Goal: Task Accomplishment & Management: Manage account settings

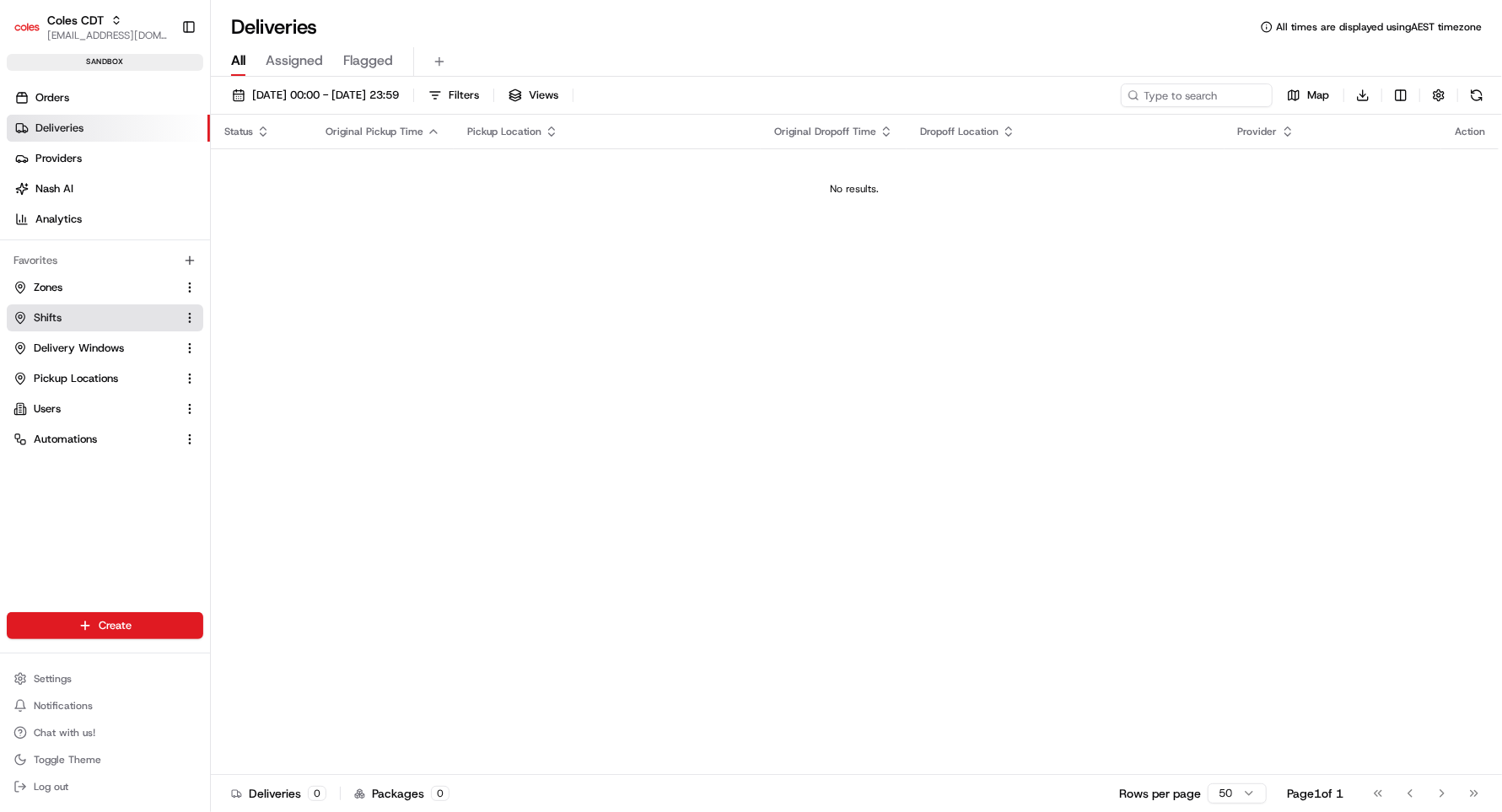
click at [49, 328] on button "Shifts" at bounding box center [105, 318] width 197 height 27
click at [55, 323] on span "Shifts" at bounding box center [47, 318] width 28 height 15
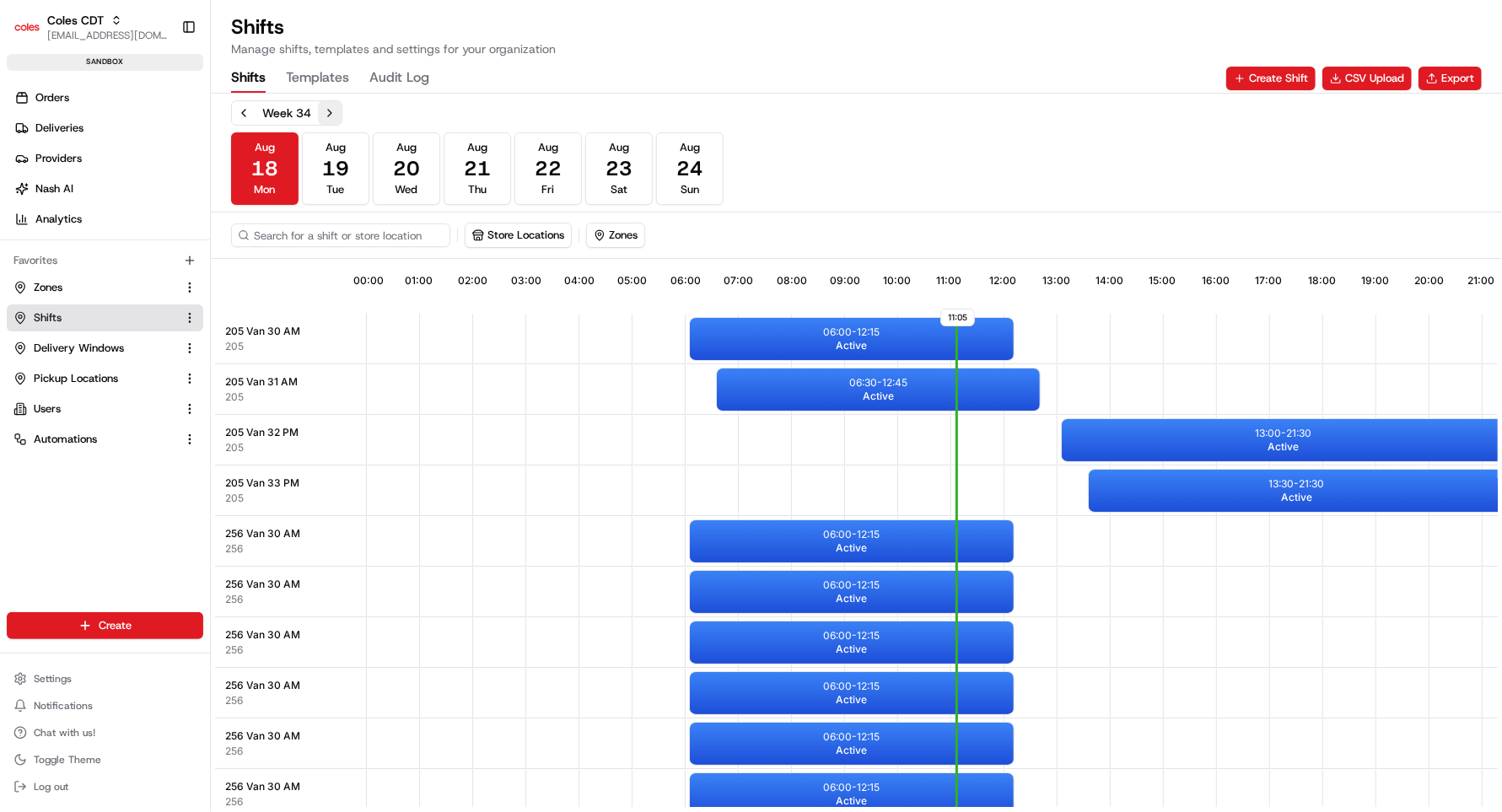
click at [329, 112] on button "Next week" at bounding box center [330, 113] width 24 height 24
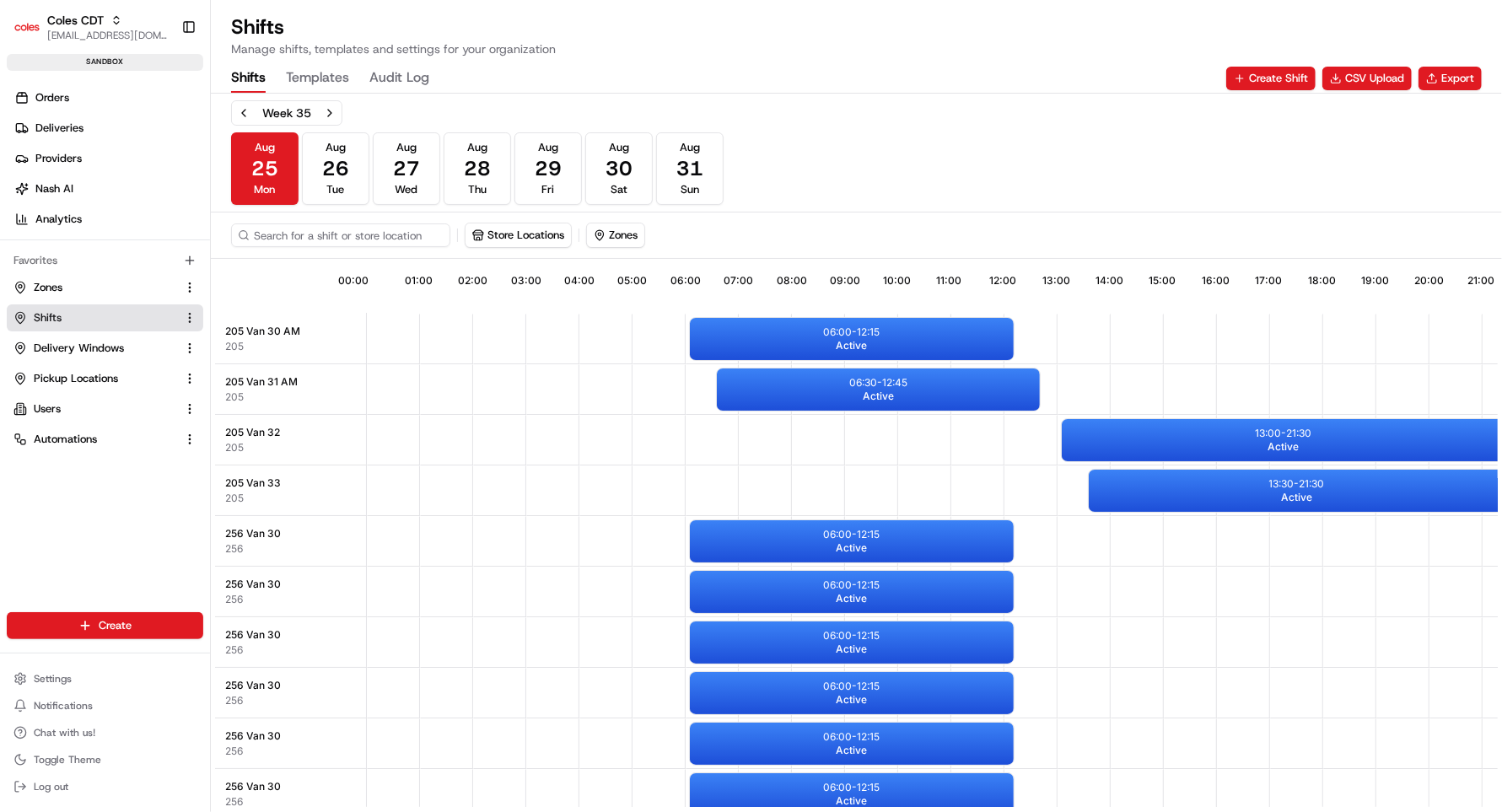
click at [264, 333] on span "205 Van 30 AM" at bounding box center [263, 331] width 75 height 13
click at [86, 624] on html "Coles CDT srisudha.kurnool@coles.com.au Toggle Sidebar sandbox Orders Deliverie…" at bounding box center [751, 406] width 1502 height 812
click at [260, 712] on link "CSV Upload" at bounding box center [305, 717] width 188 height 31
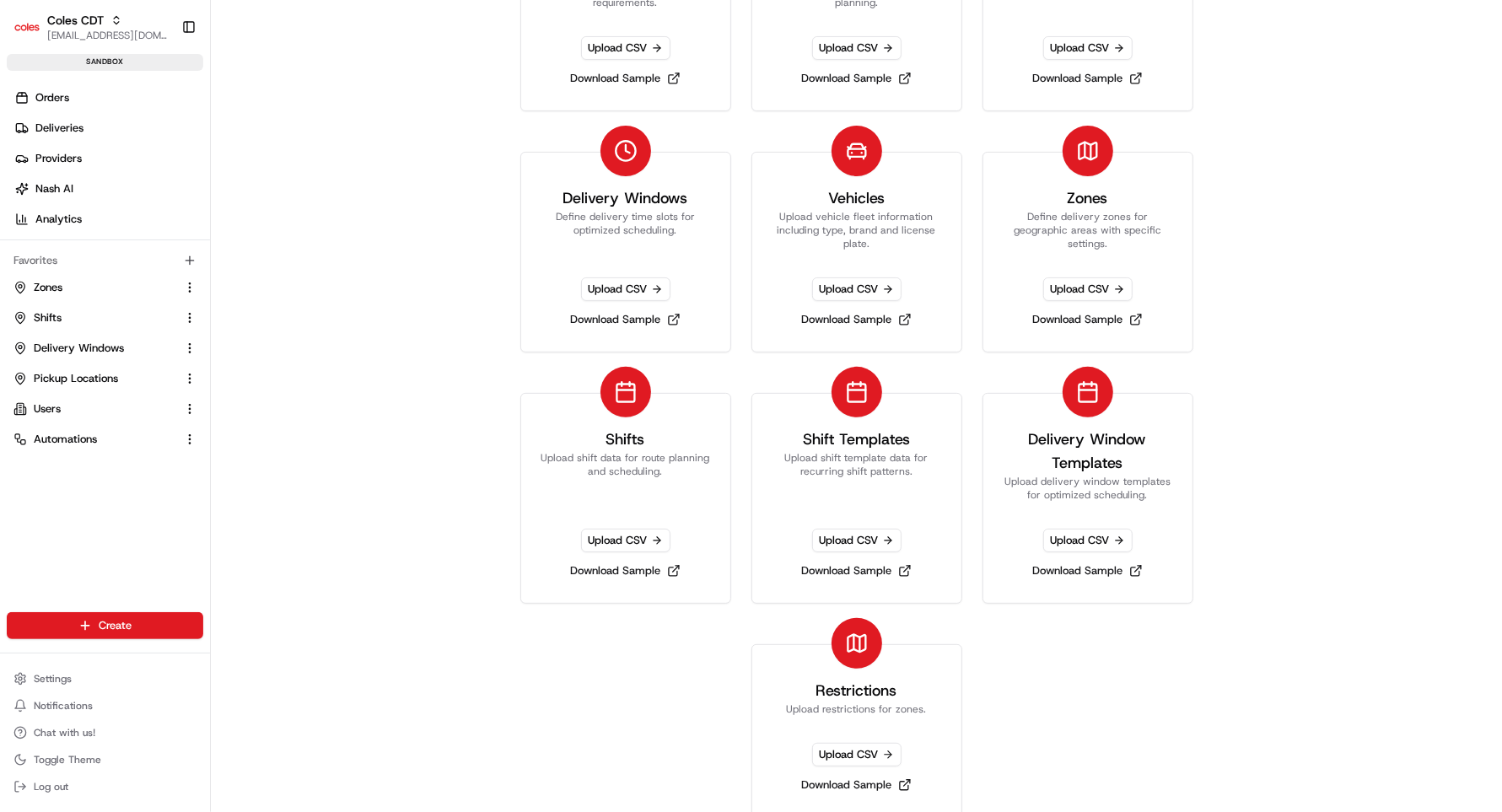
scroll to position [203, 0]
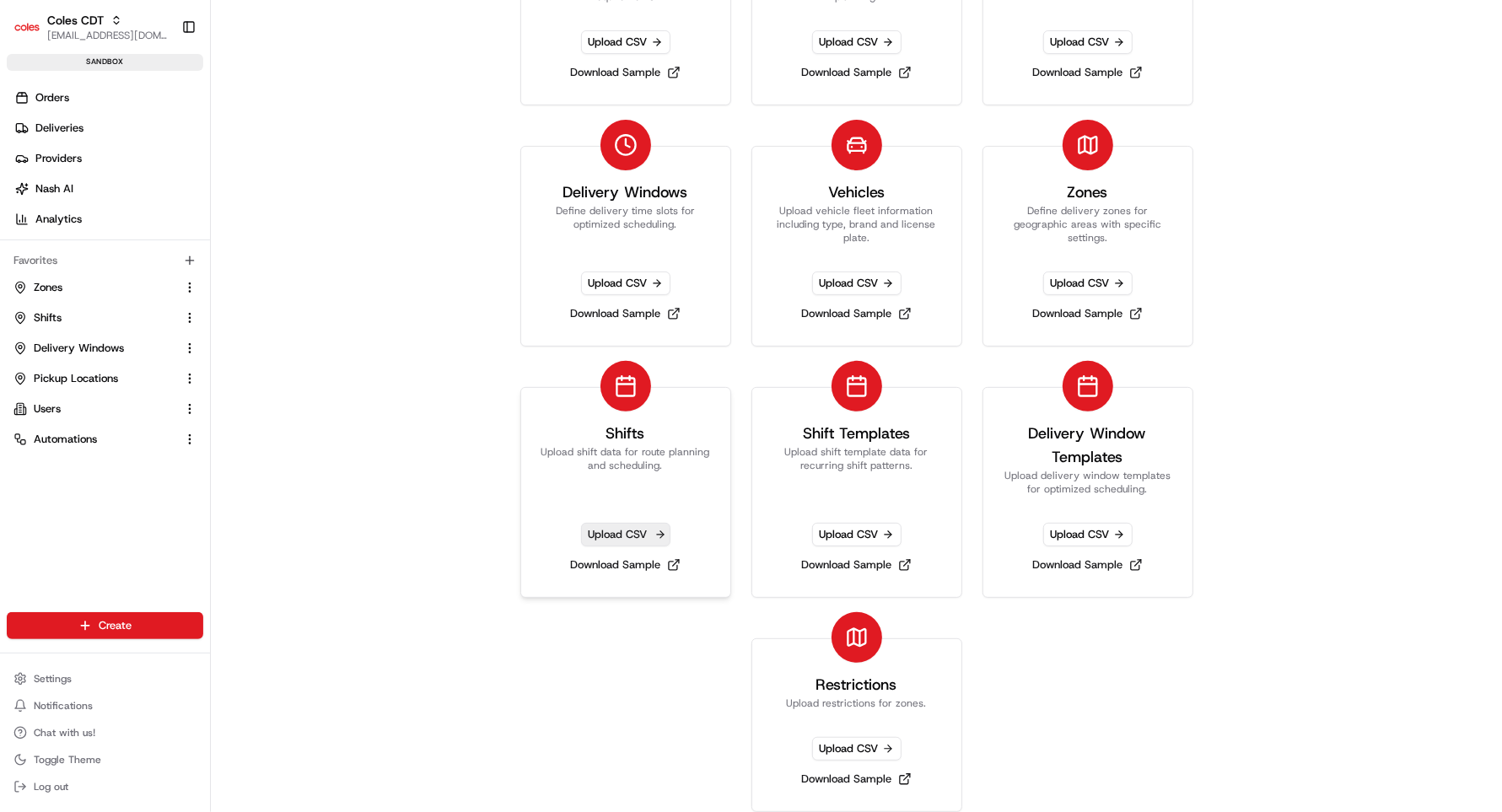
click at [615, 528] on span "Upload CSV" at bounding box center [626, 534] width 90 height 24
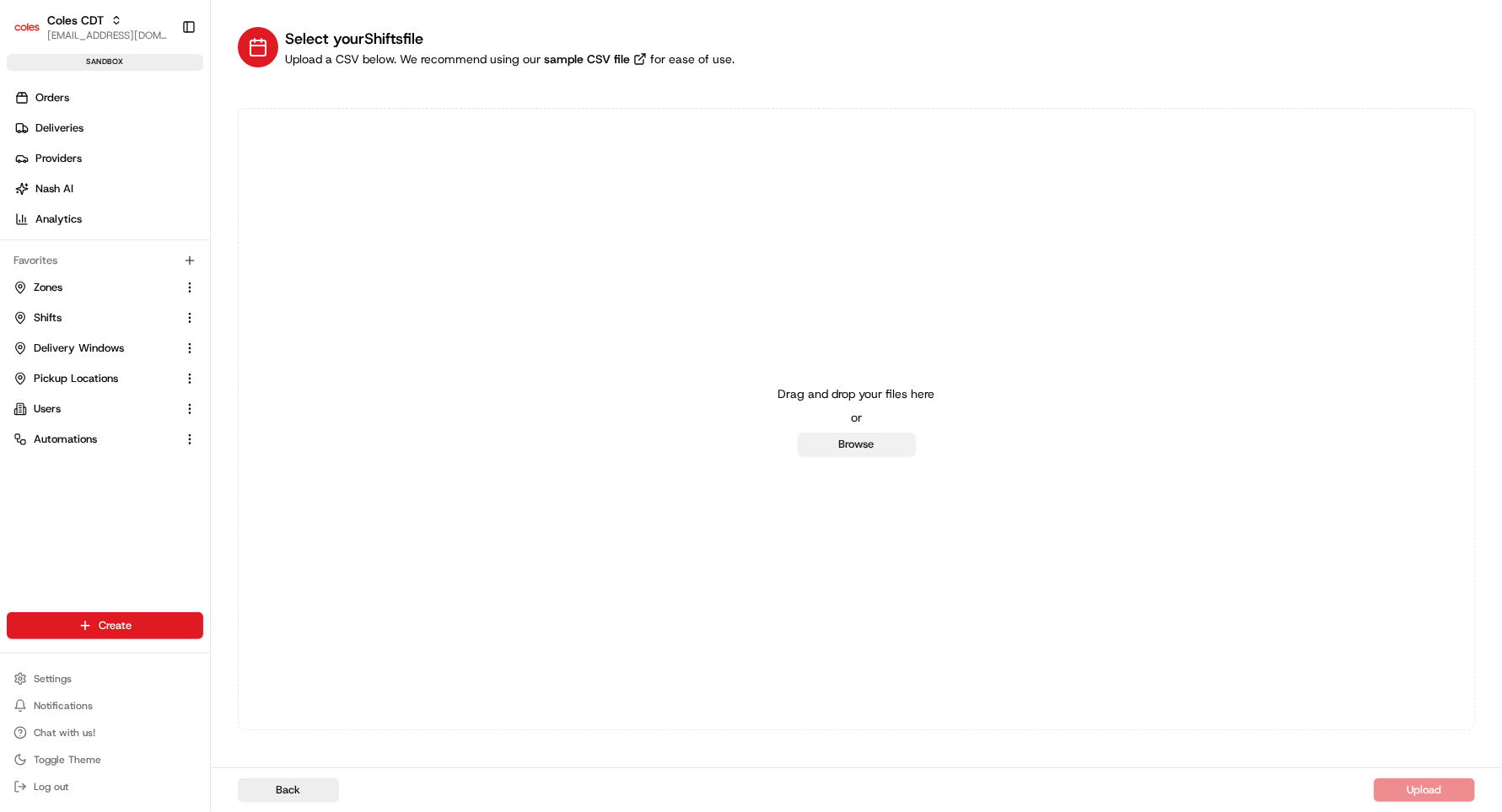
click at [880, 445] on button "Browse" at bounding box center [857, 444] width 118 height 24
click at [108, 625] on html "Coles CDT srisudha.kurnool@coles.com.au Toggle Sidebar sandbox Orders Deliverie…" at bounding box center [751, 406] width 1502 height 812
click at [268, 719] on link "CSV Upload" at bounding box center [305, 717] width 188 height 31
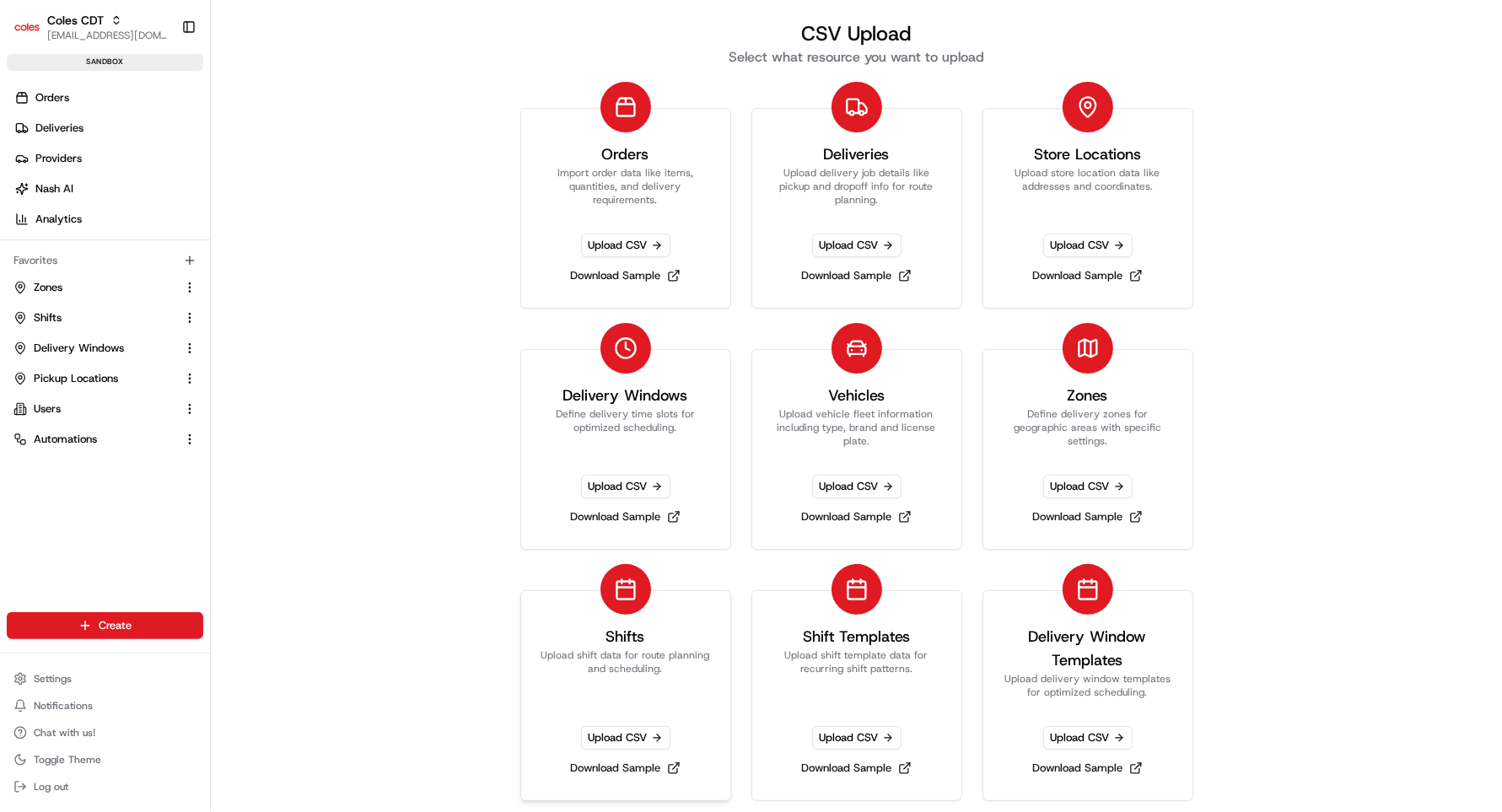
scroll to position [203, 0]
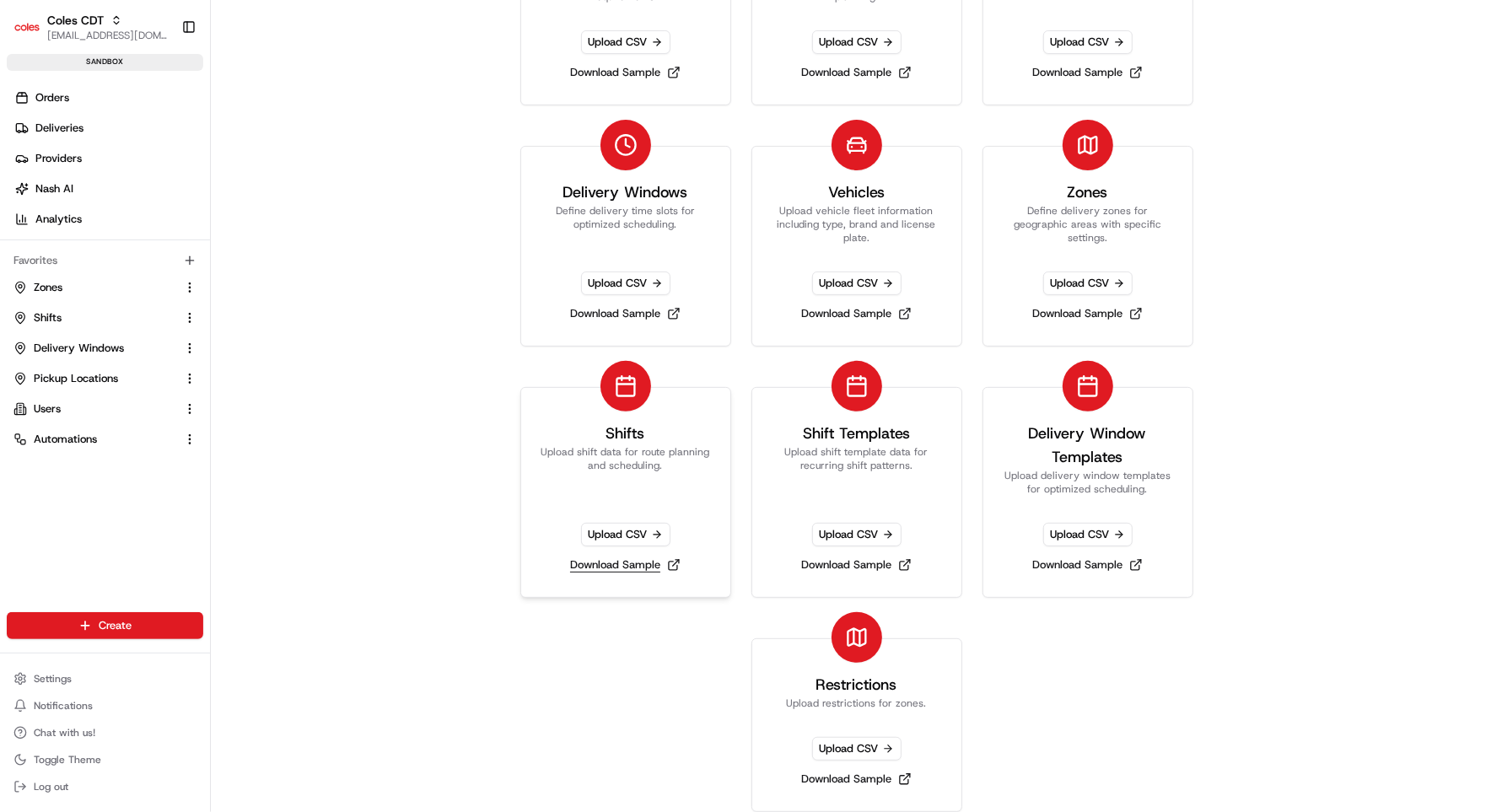
click at [599, 566] on link "Download Sample" at bounding box center [626, 565] width 124 height 24
drag, startPoint x: 398, startPoint y: 349, endPoint x: 312, endPoint y: 349, distance: 86.0
click at [398, 350] on div "CSV Upload Select what resource you want to upload Orders Import order data lik…" at bounding box center [857, 406] width 1292 height 812
drag, startPoint x: 51, startPoint y: 315, endPoint x: 101, endPoint y: 309, distance: 50.4
click at [51, 315] on span "Shifts" at bounding box center [47, 318] width 28 height 15
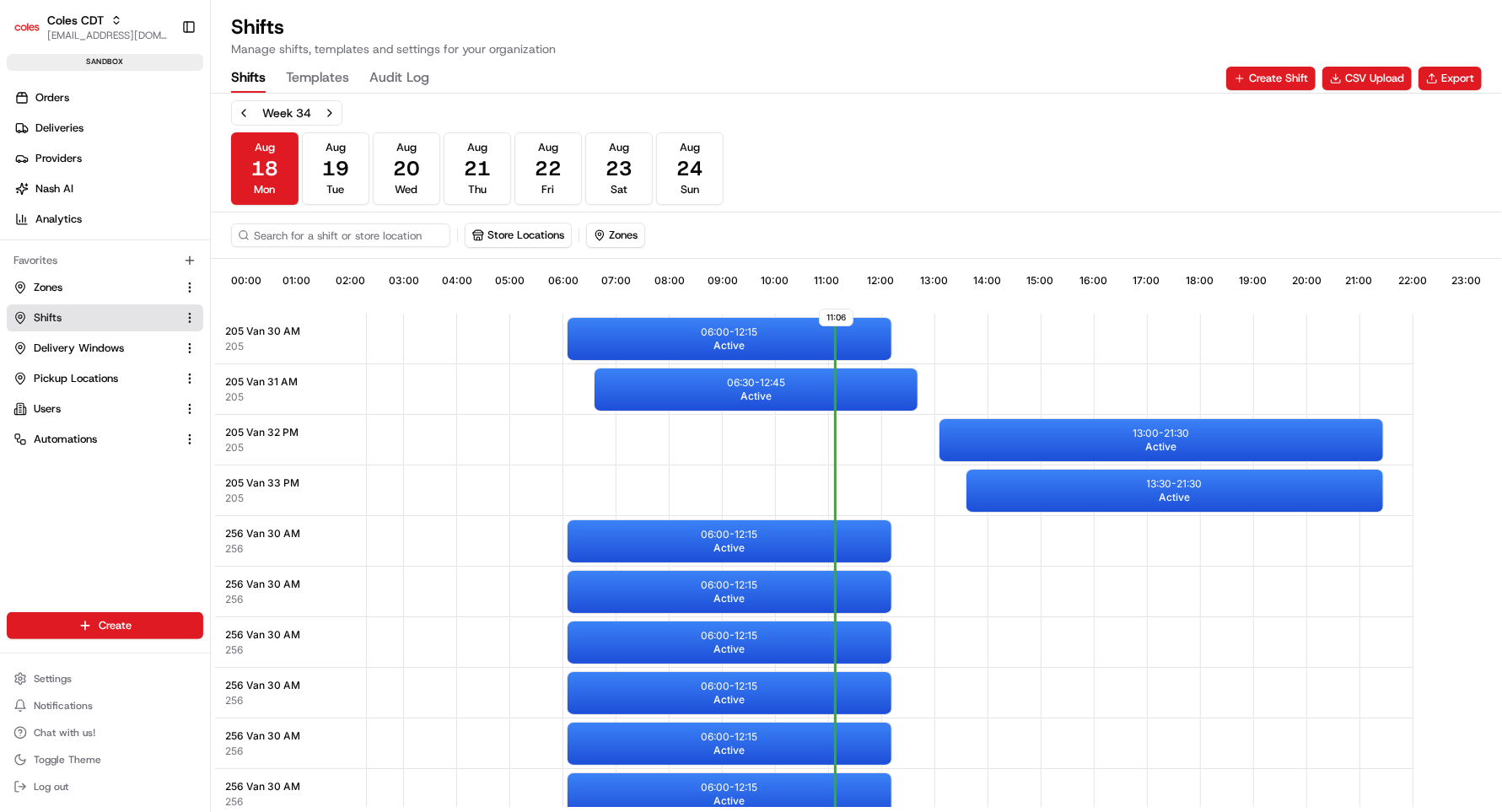
scroll to position [0, 152]
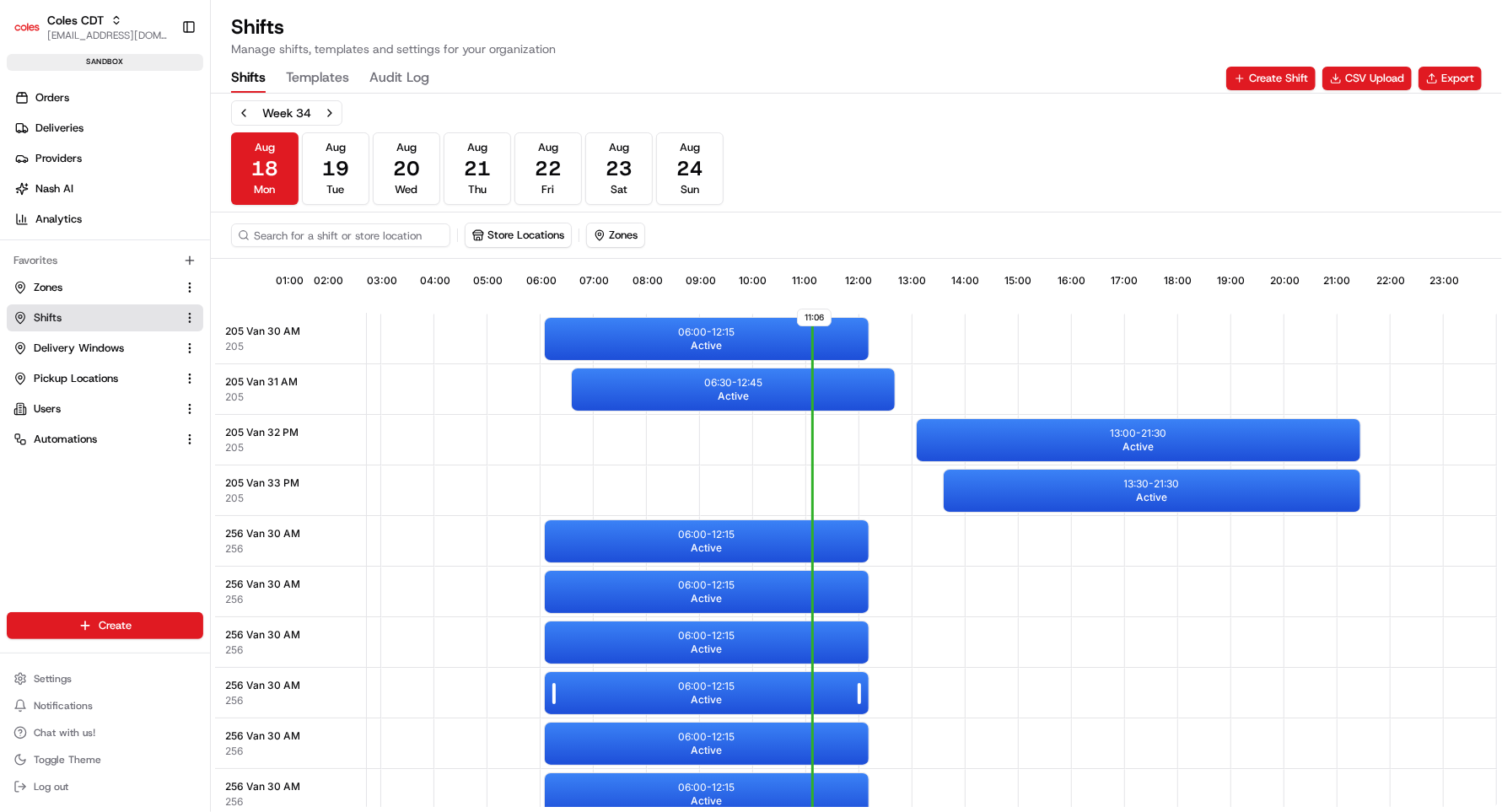
click at [678, 693] on div "06:00 - 12:15 Active" at bounding box center [706, 694] width 324 height 42
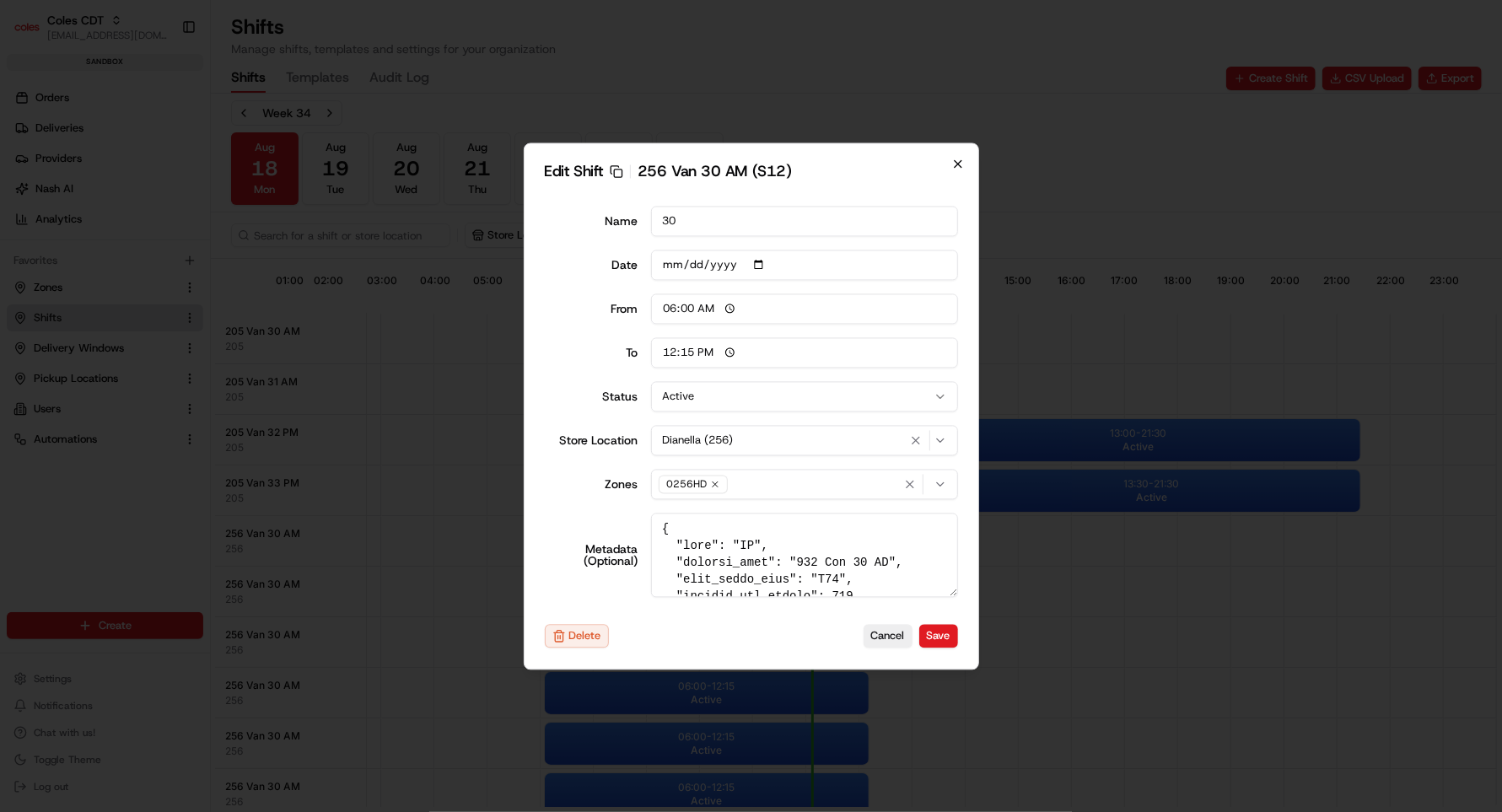
click at [963, 160] on icon "button" at bounding box center [958, 163] width 13 height 13
type input "14:00"
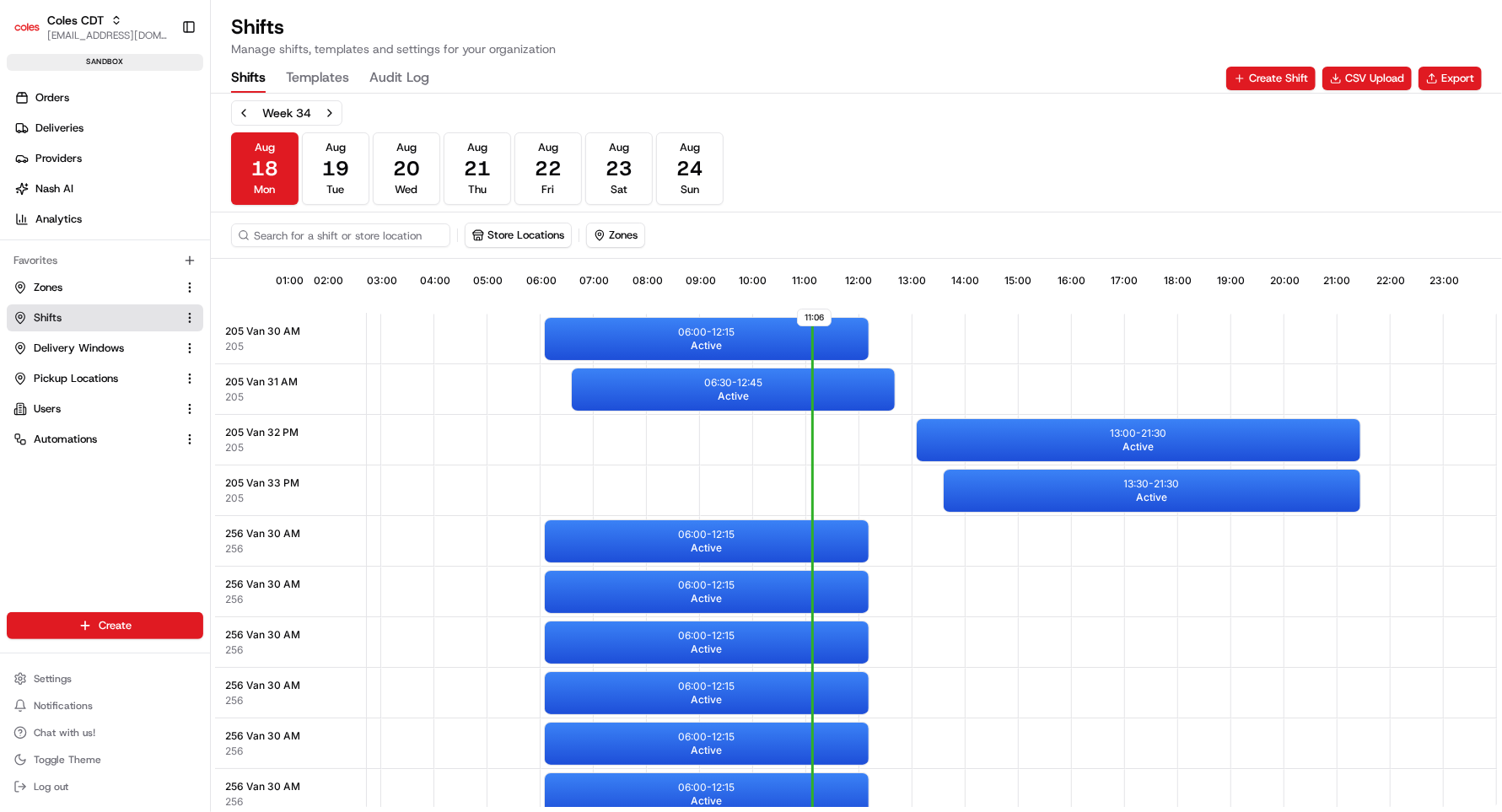
click at [556, 234] on button "Store Locations" at bounding box center [518, 235] width 105 height 24
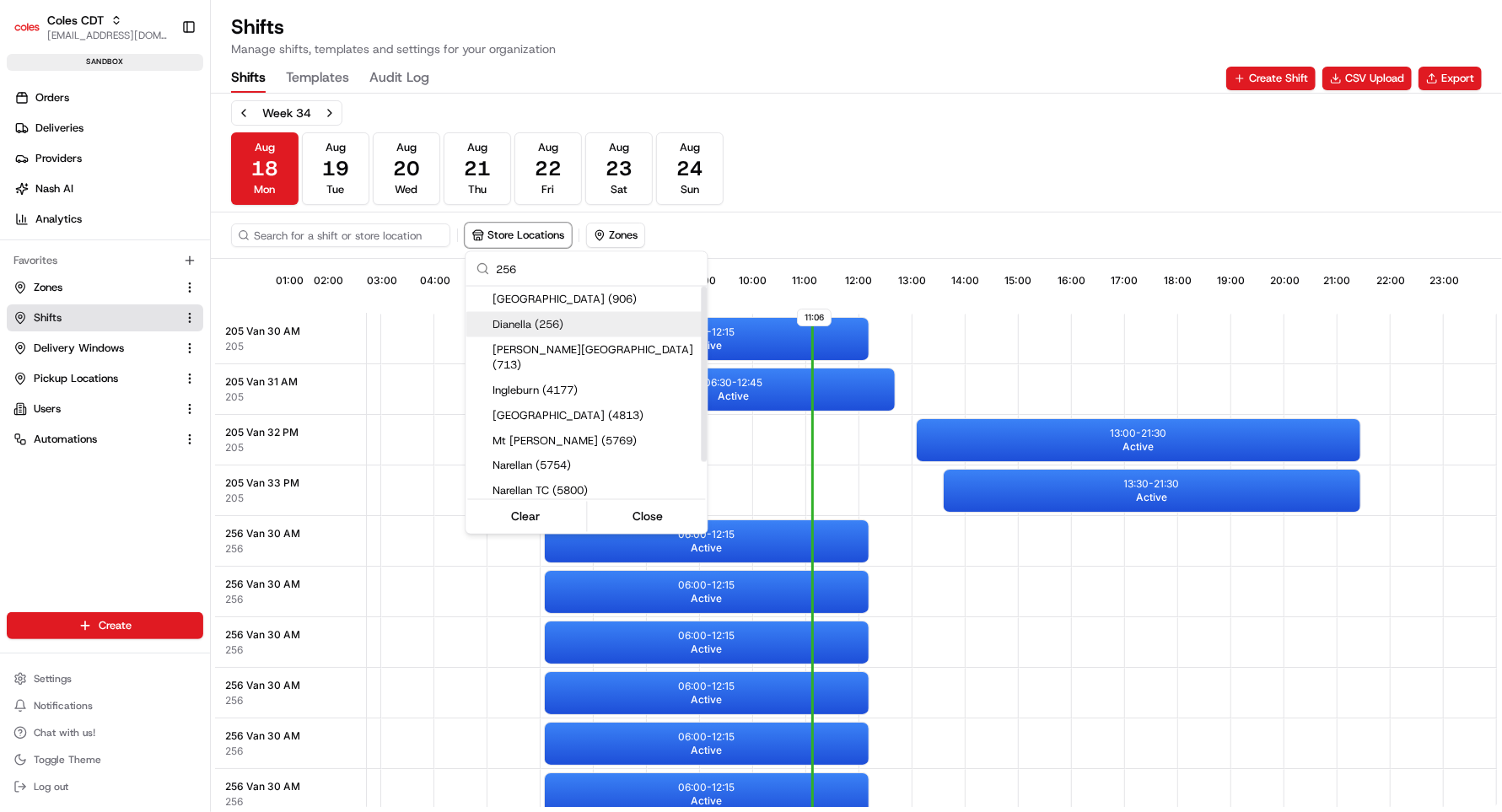
type input "256"
click at [529, 328] on span "Dianella (256)" at bounding box center [596, 325] width 207 height 15
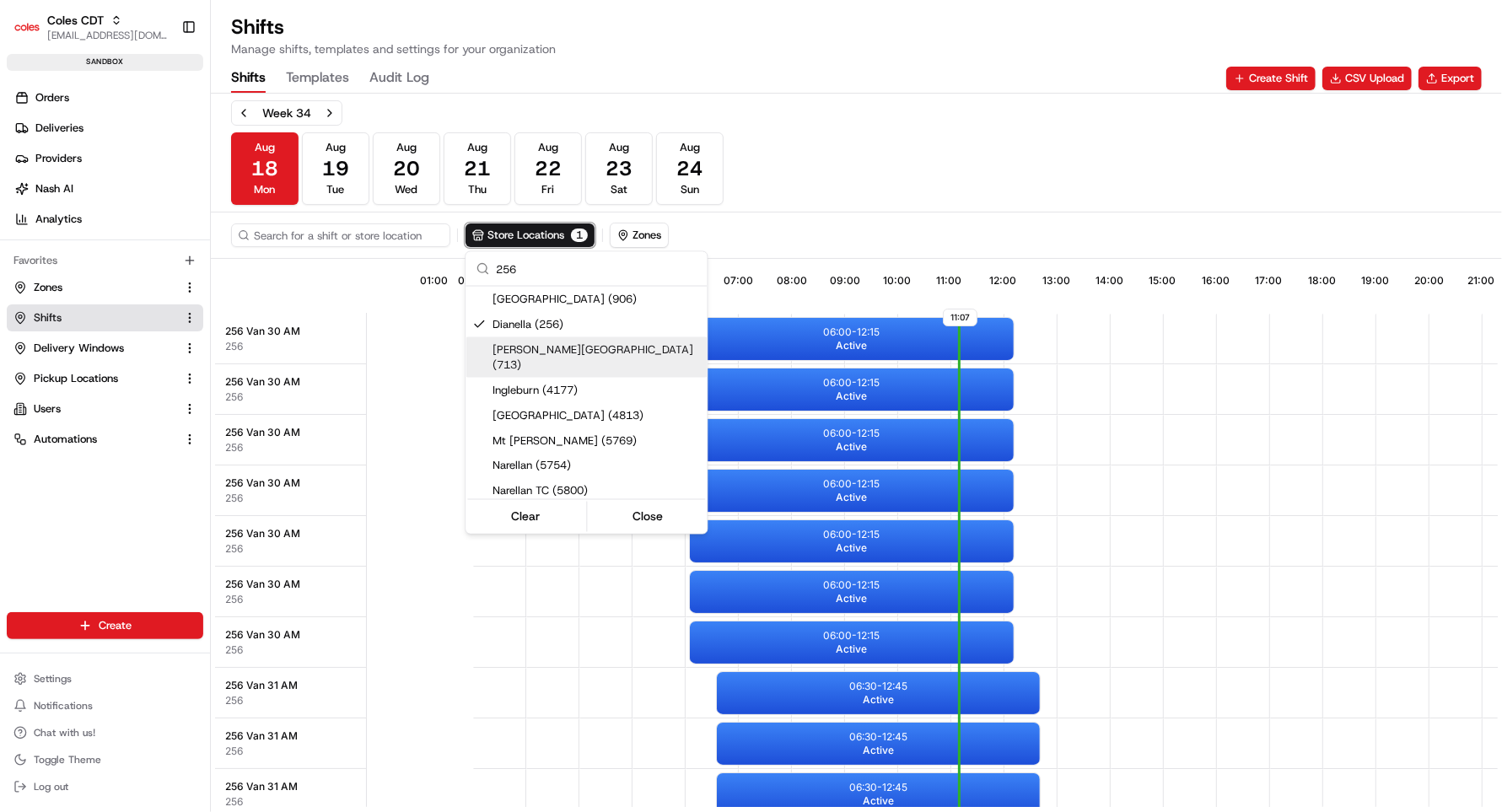
click at [696, 163] on html "Coles CDT srisudha.kurnool@coles.com.au Toggle Sidebar sandbox Orders Deliverie…" at bounding box center [751, 406] width 1502 height 812
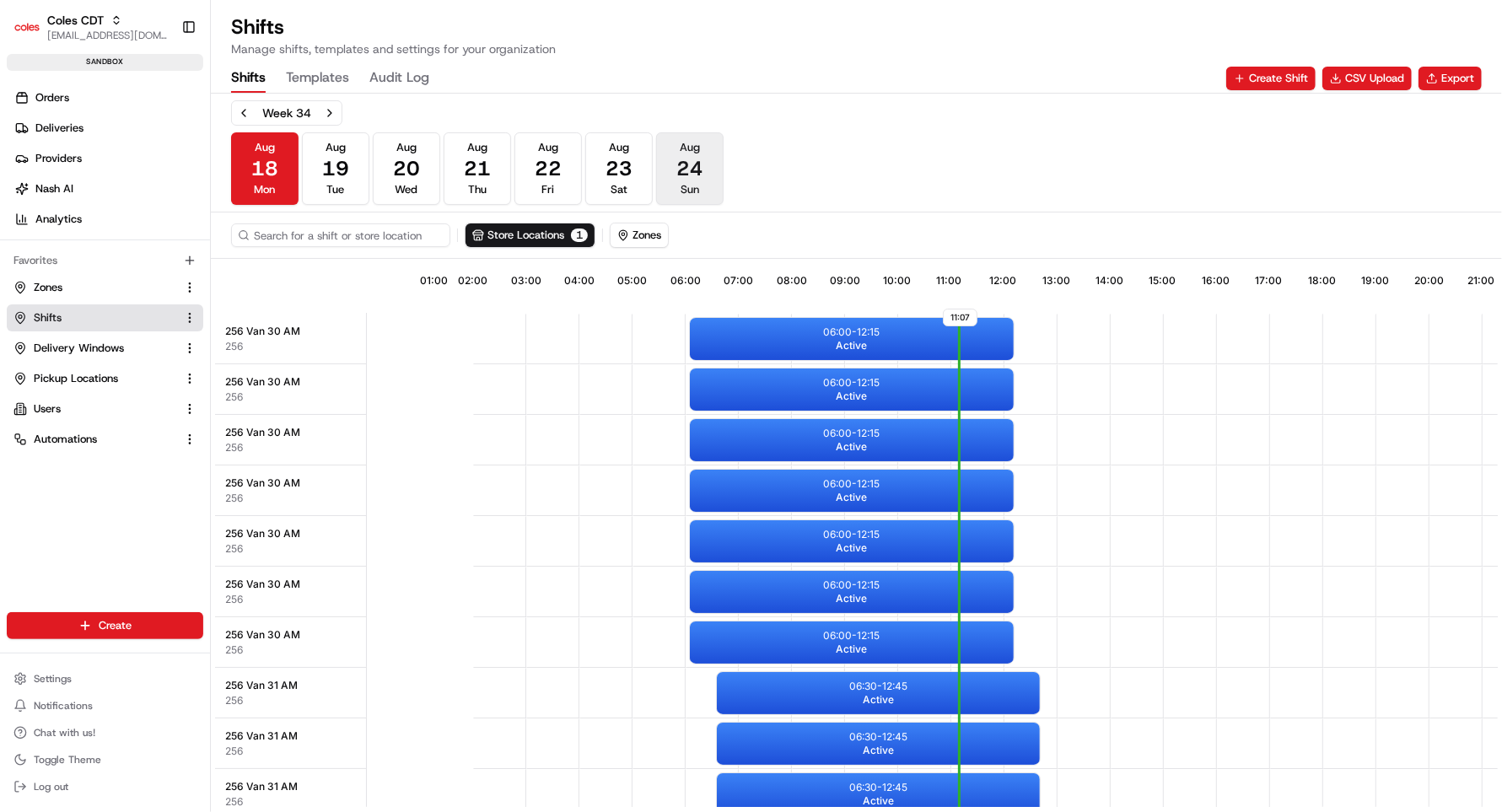
click at [690, 184] on span "Sun" at bounding box center [689, 190] width 18 height 15
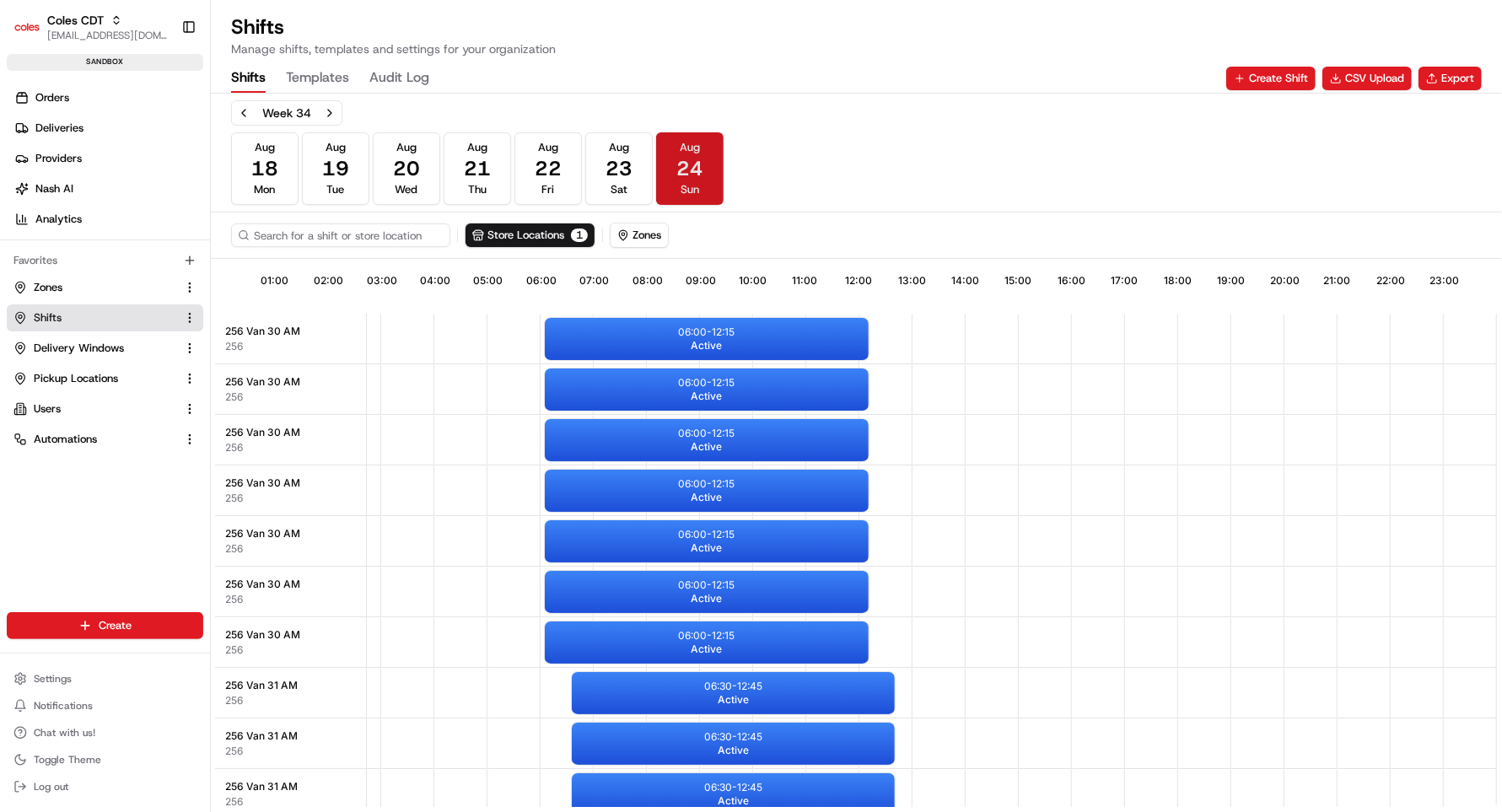
scroll to position [0, 153]
click at [332, 112] on button "Next week" at bounding box center [330, 113] width 24 height 24
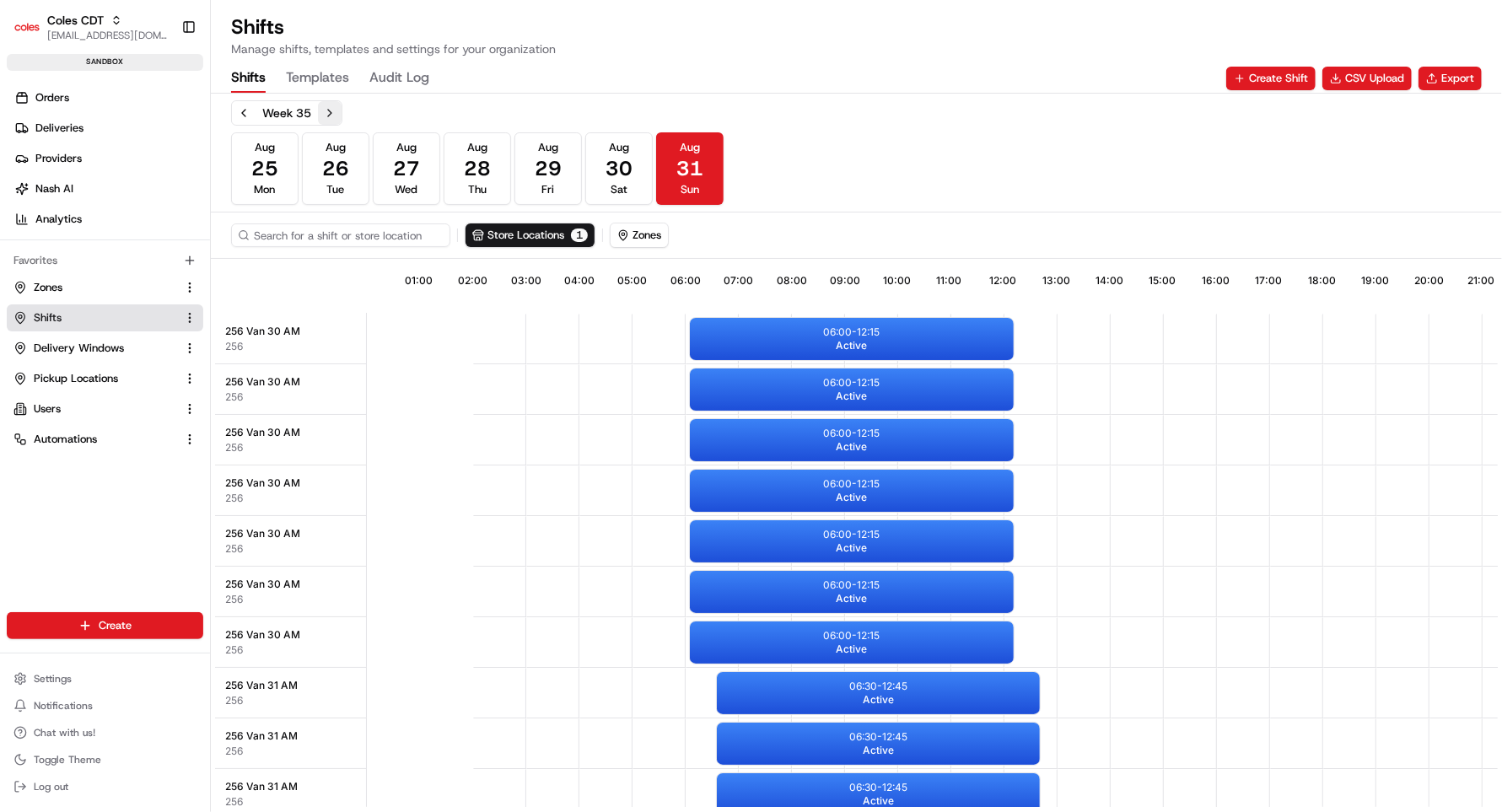
click at [334, 117] on button "Next week" at bounding box center [330, 113] width 24 height 24
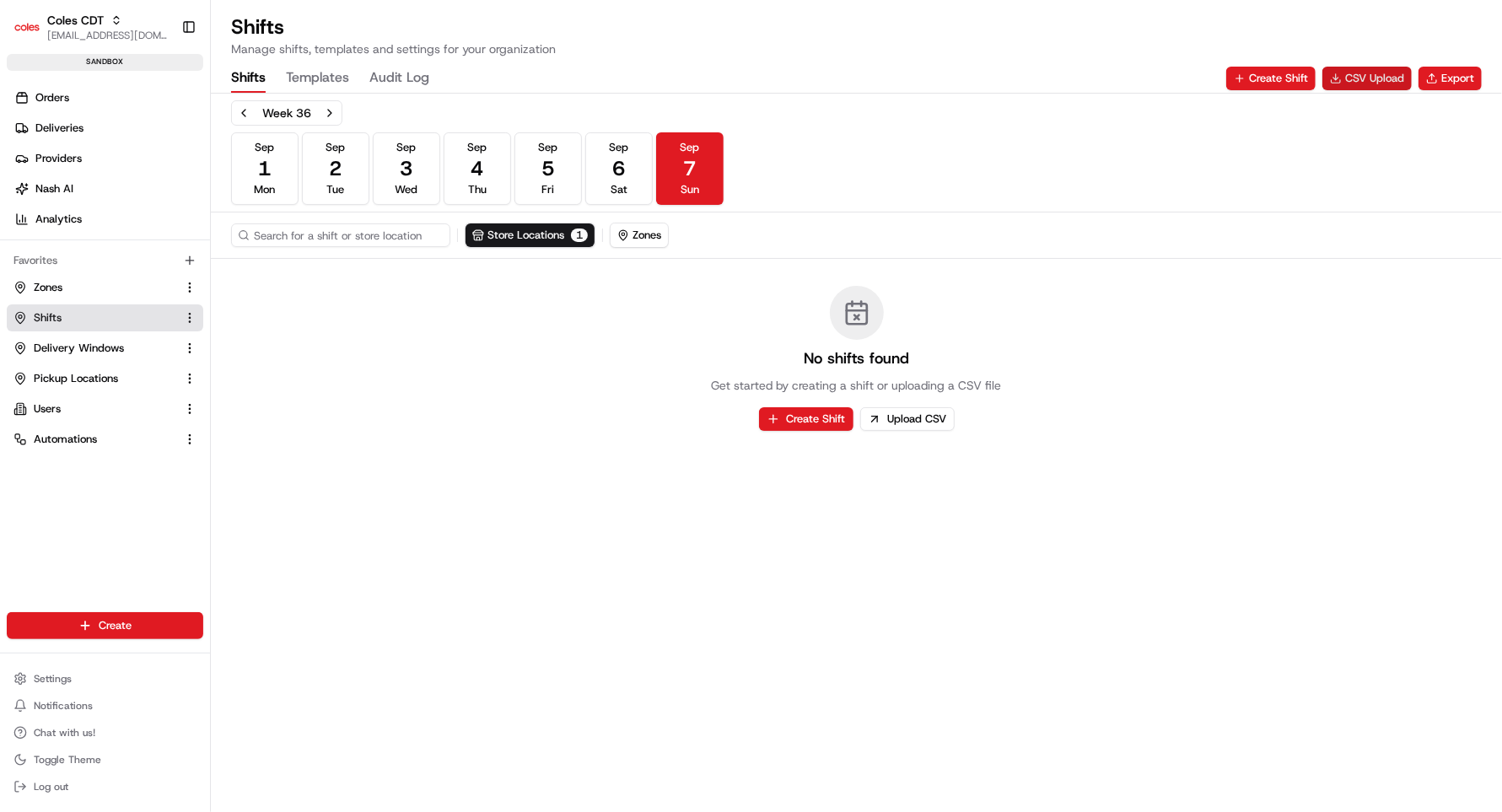
click at [1369, 78] on button "CSV Upload" at bounding box center [1367, 78] width 90 height 24
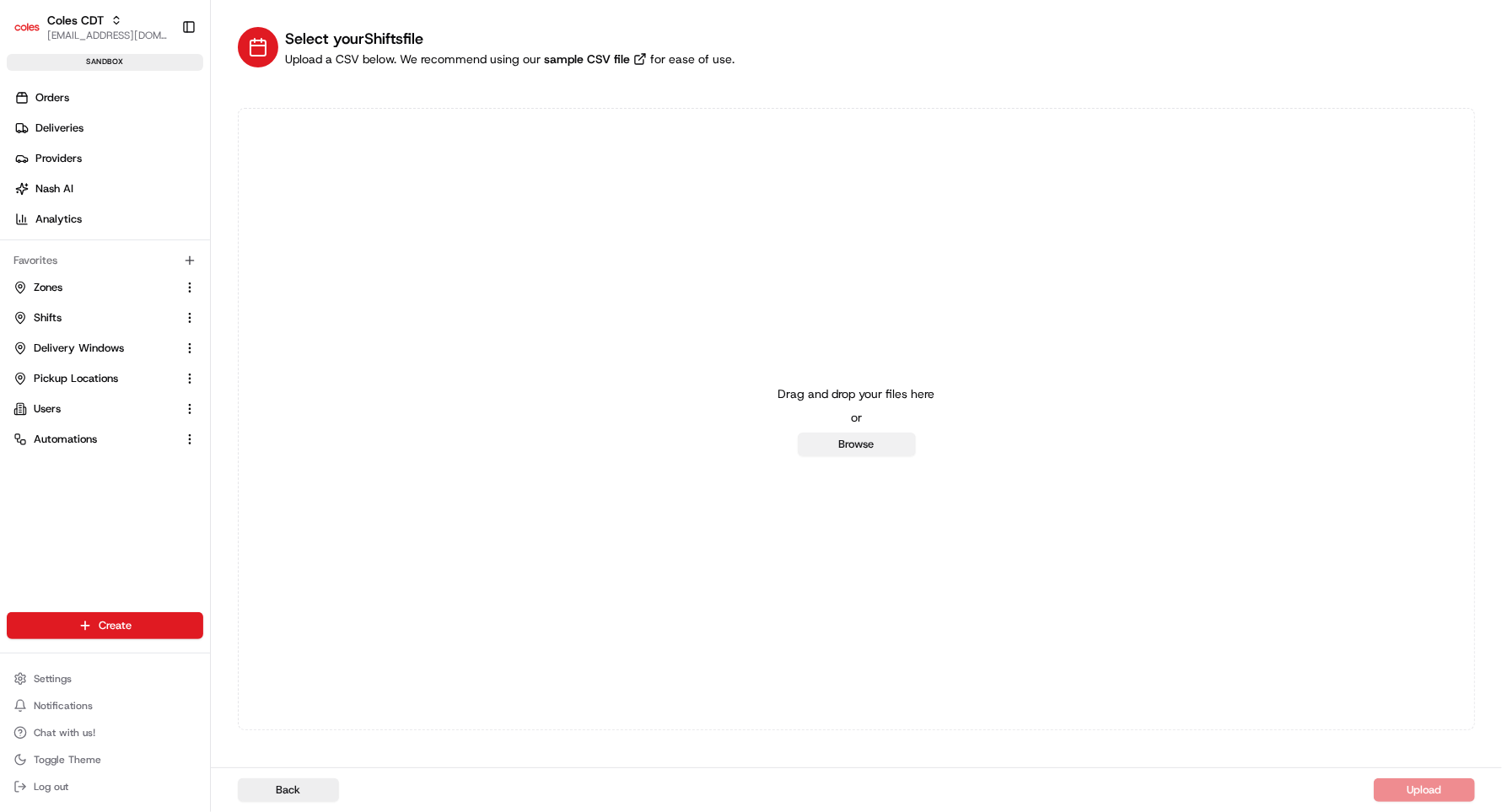
click at [857, 450] on button "Browse" at bounding box center [857, 444] width 118 height 24
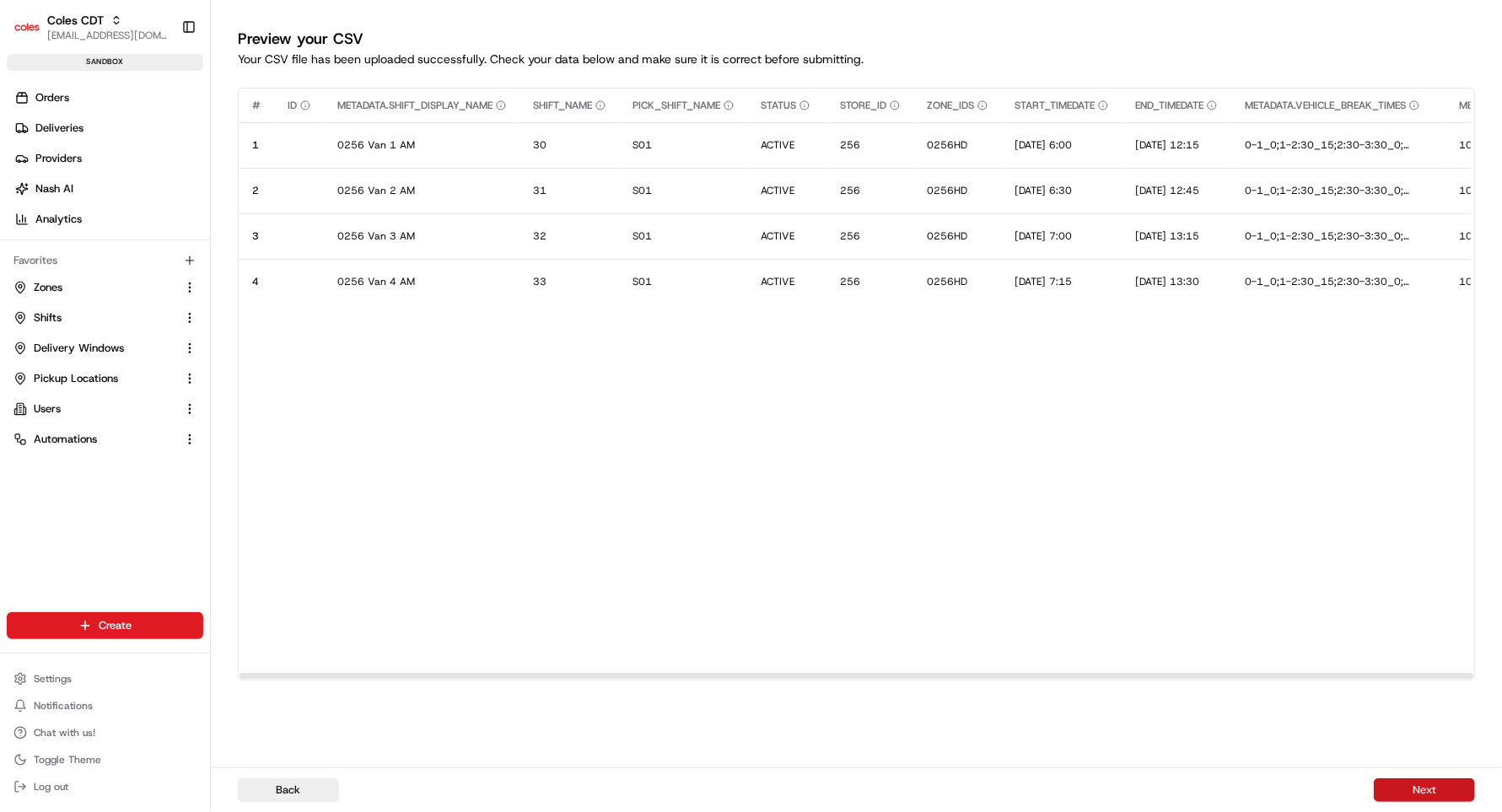
click at [1421, 786] on button "Next" at bounding box center [1425, 790] width 101 height 24
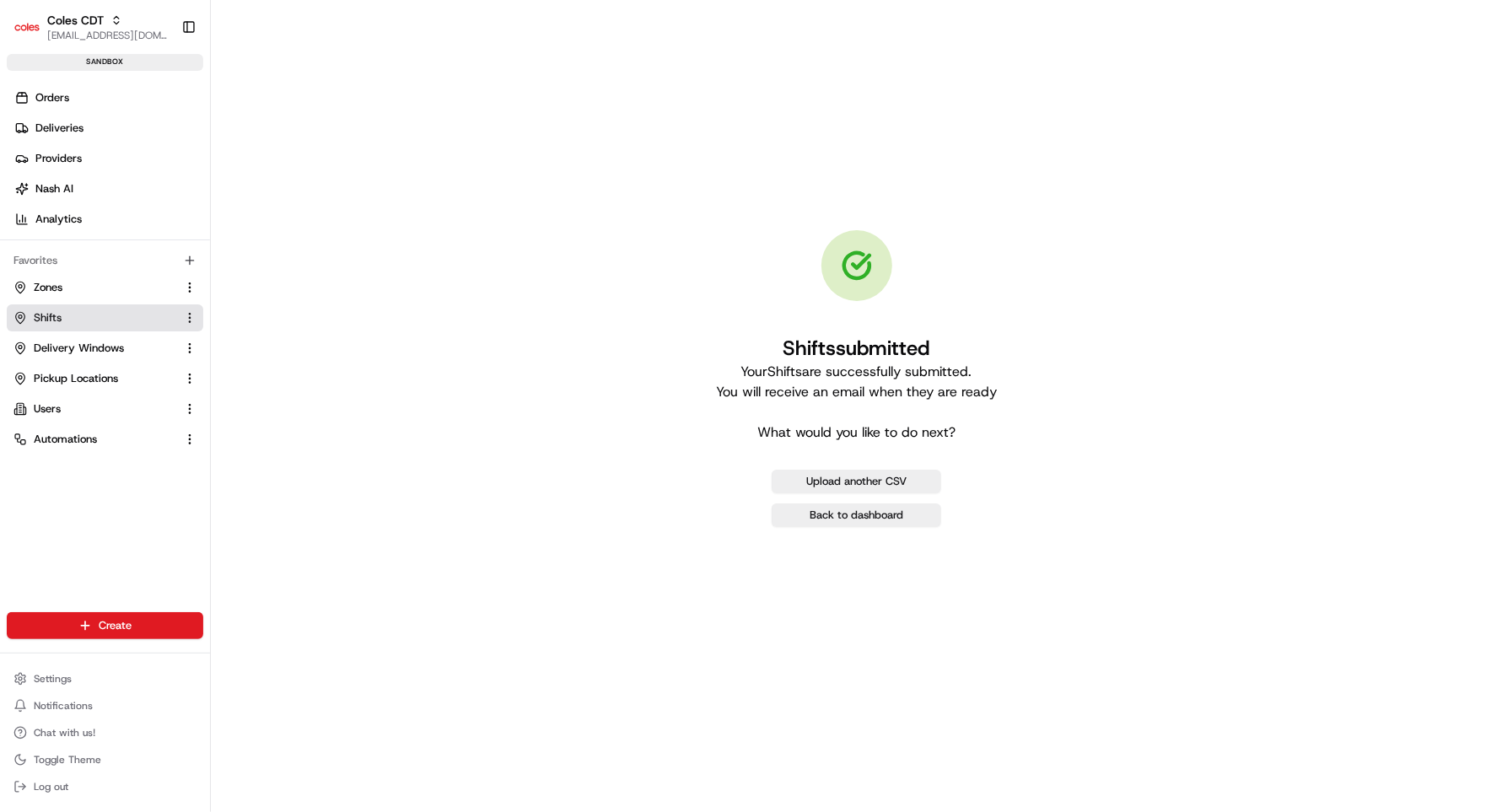
click at [62, 320] on link "Shifts" at bounding box center [95, 318] width 162 height 15
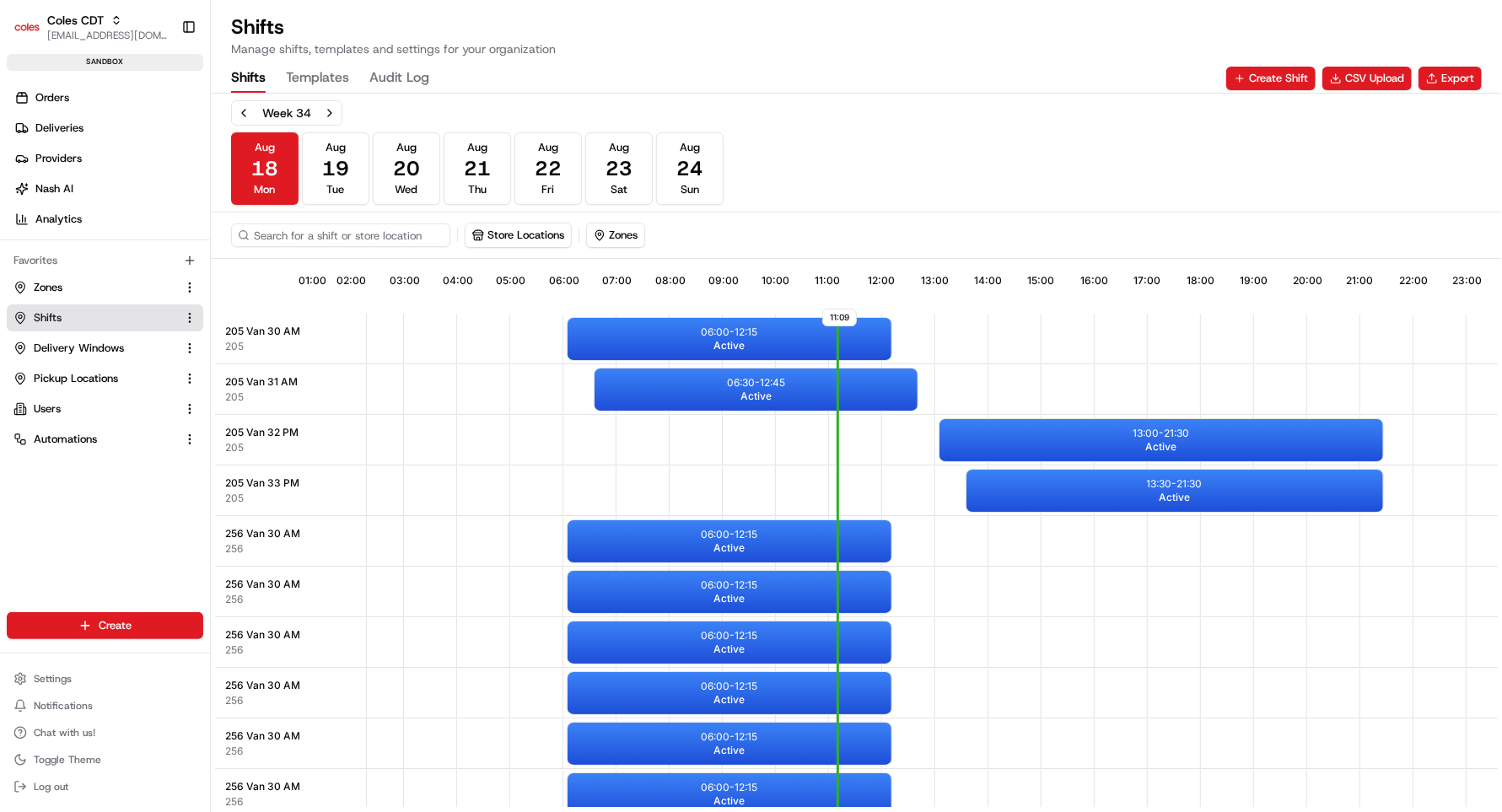
scroll to position [0, 152]
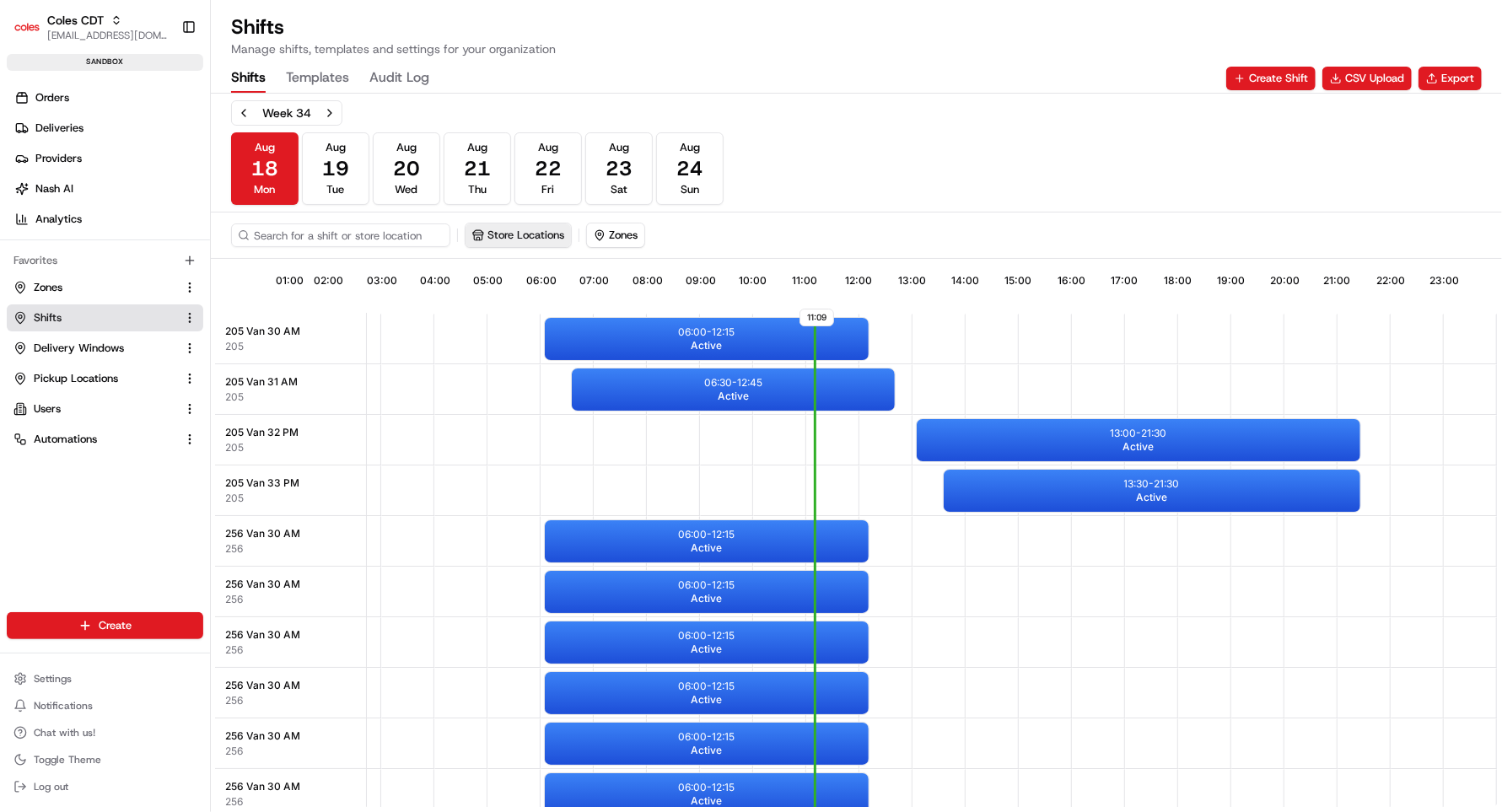
click at [547, 233] on button "Store Locations" at bounding box center [518, 235] width 105 height 24
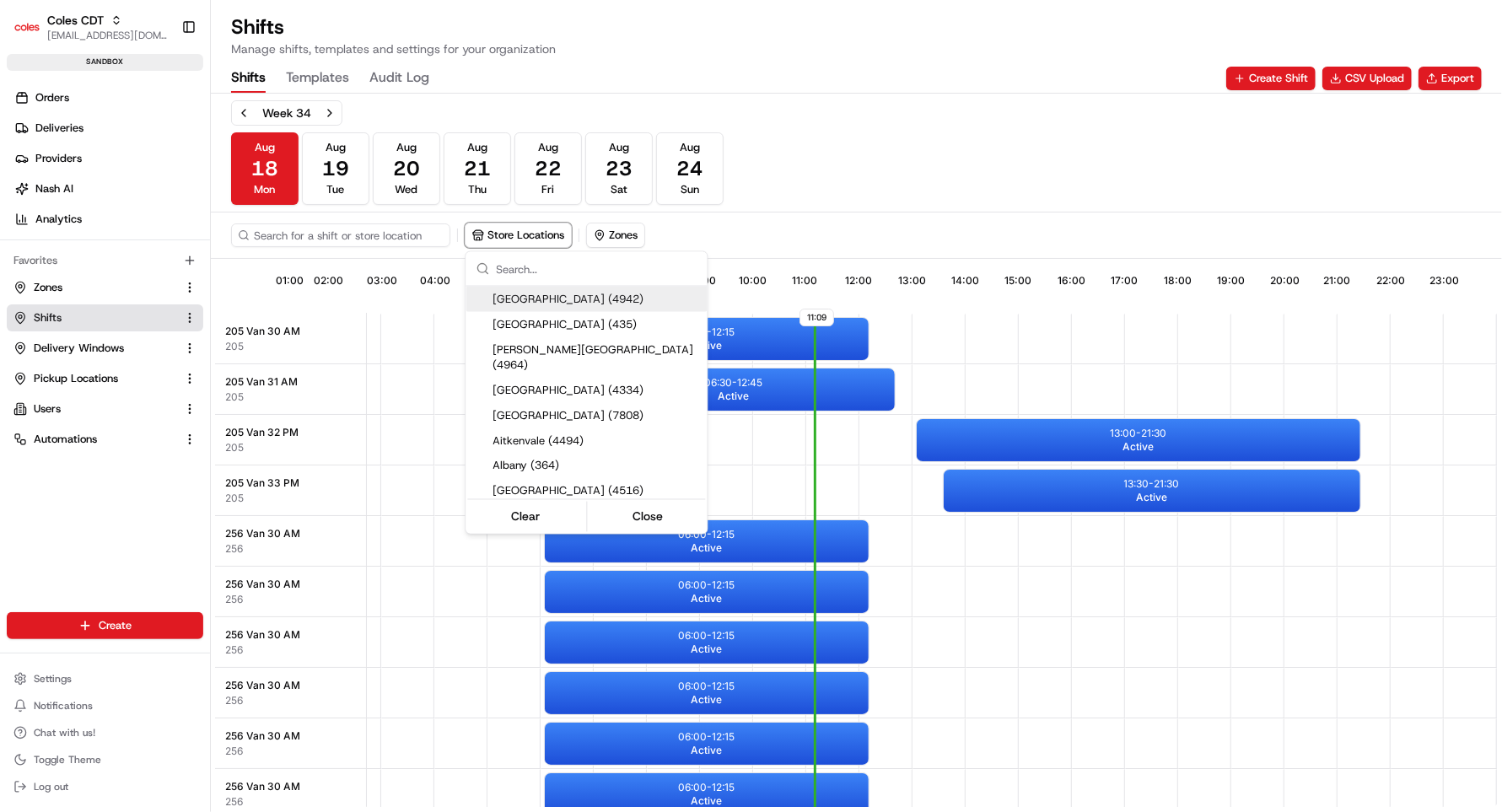
click at [521, 272] on input "text" at bounding box center [596, 268] width 201 height 33
type input "256"
click at [516, 325] on span "Dianella (256)" at bounding box center [596, 325] width 207 height 15
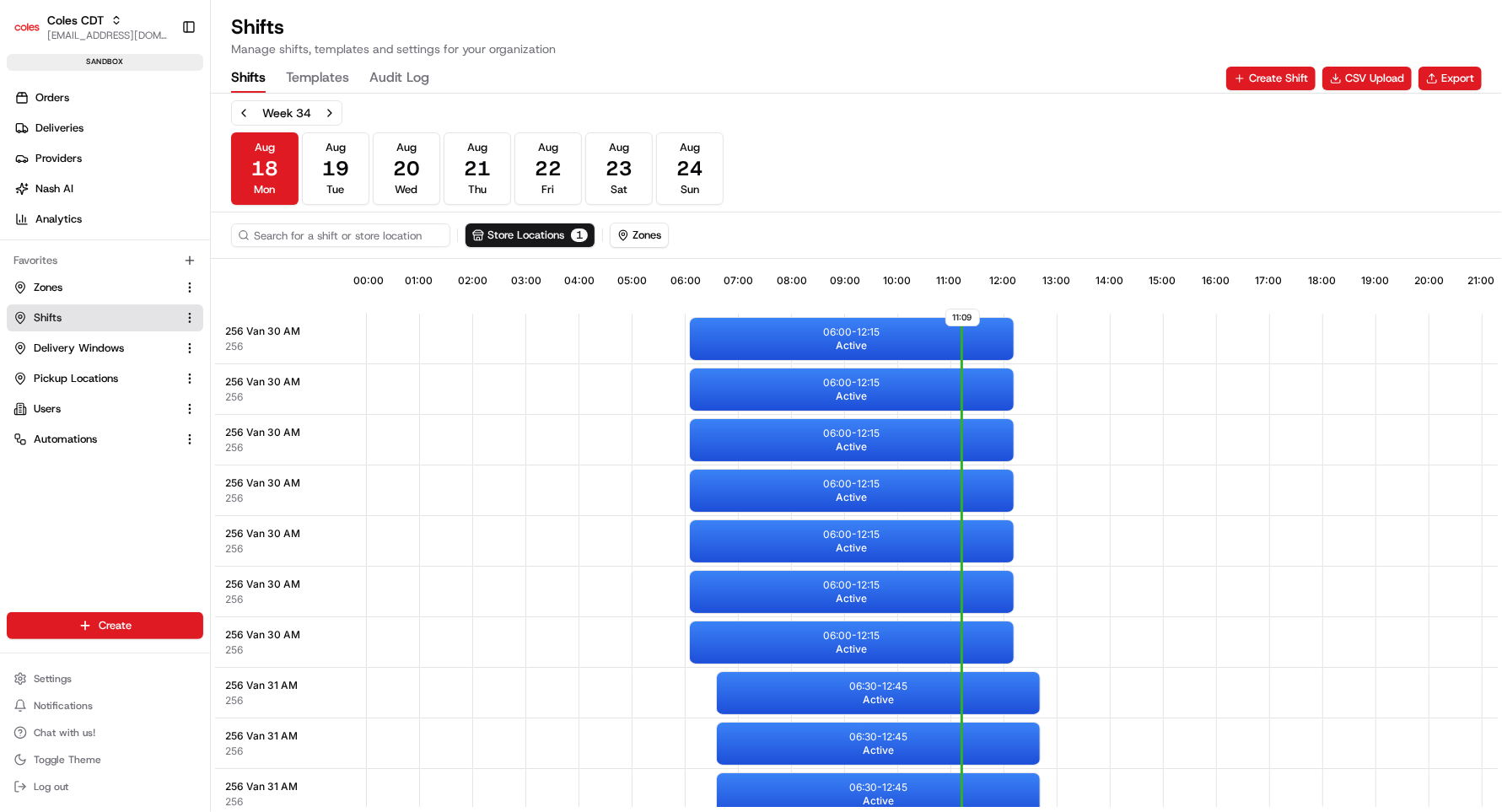
click at [48, 320] on span "Shifts" at bounding box center [47, 318] width 28 height 15
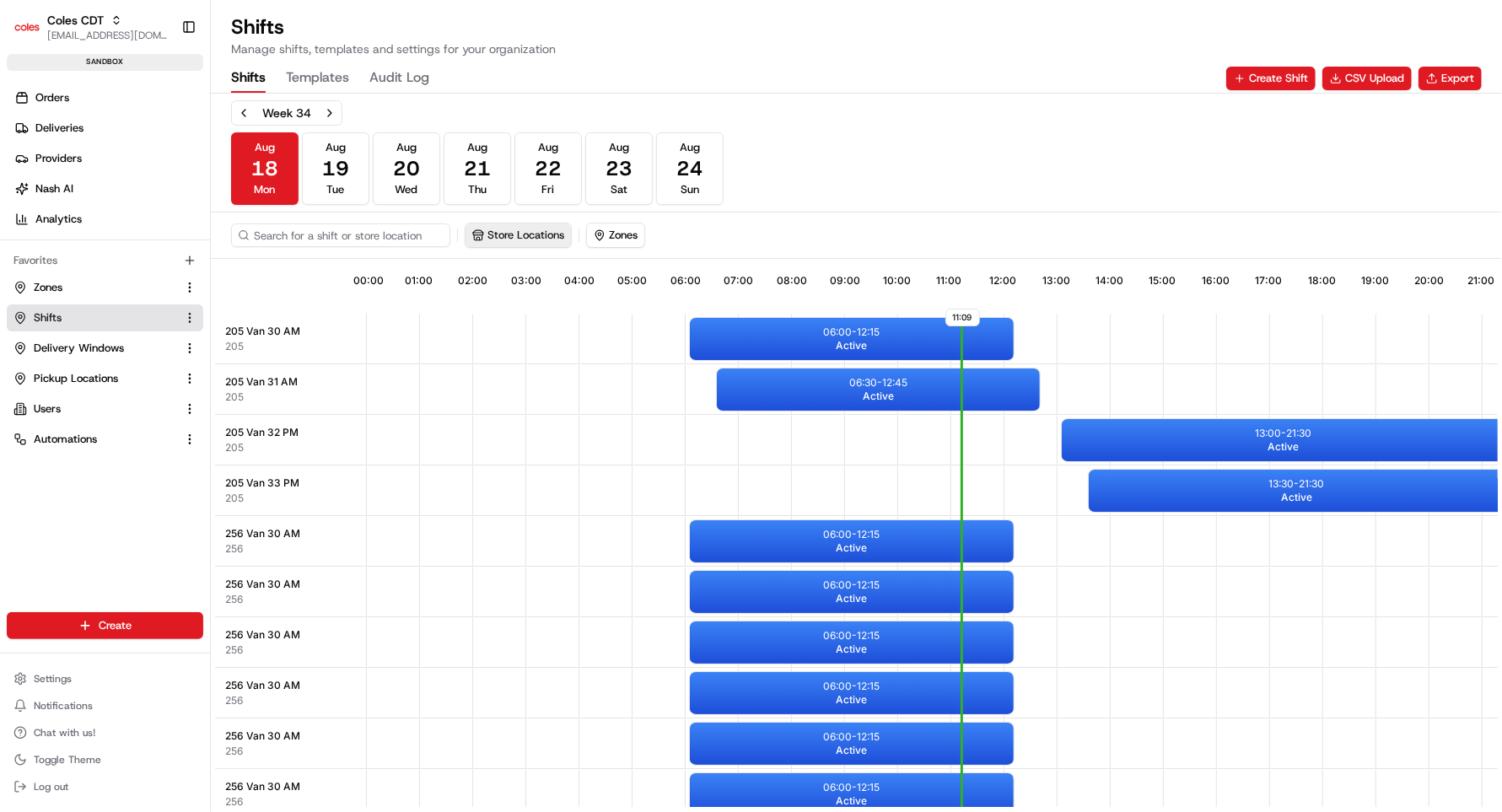
click at [529, 232] on button "Store Locations" at bounding box center [518, 235] width 105 height 24
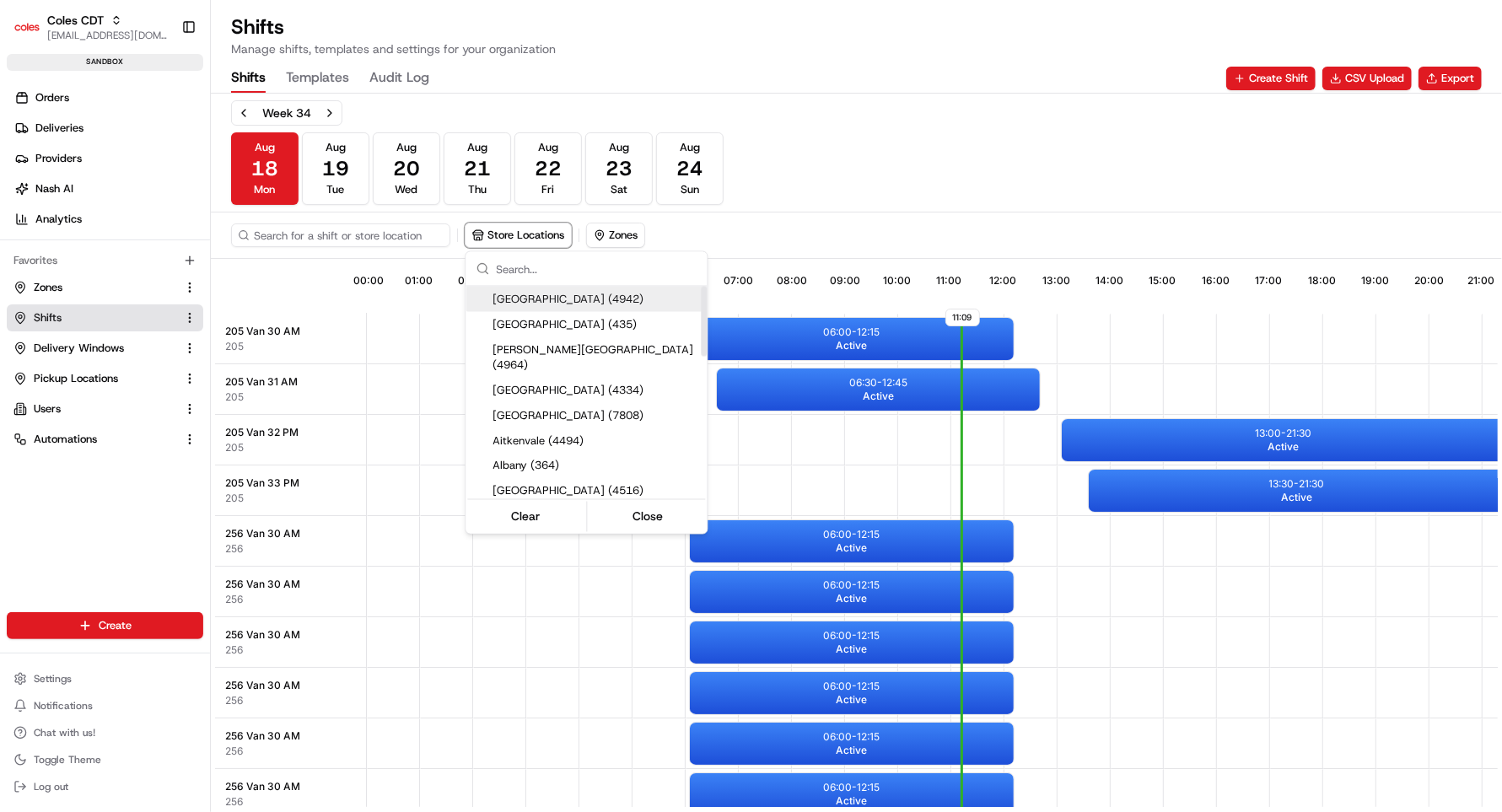
click at [529, 265] on input "text" at bounding box center [596, 268] width 201 height 33
type input "256"
click at [547, 321] on span "Dianella (256)" at bounding box center [596, 325] width 207 height 15
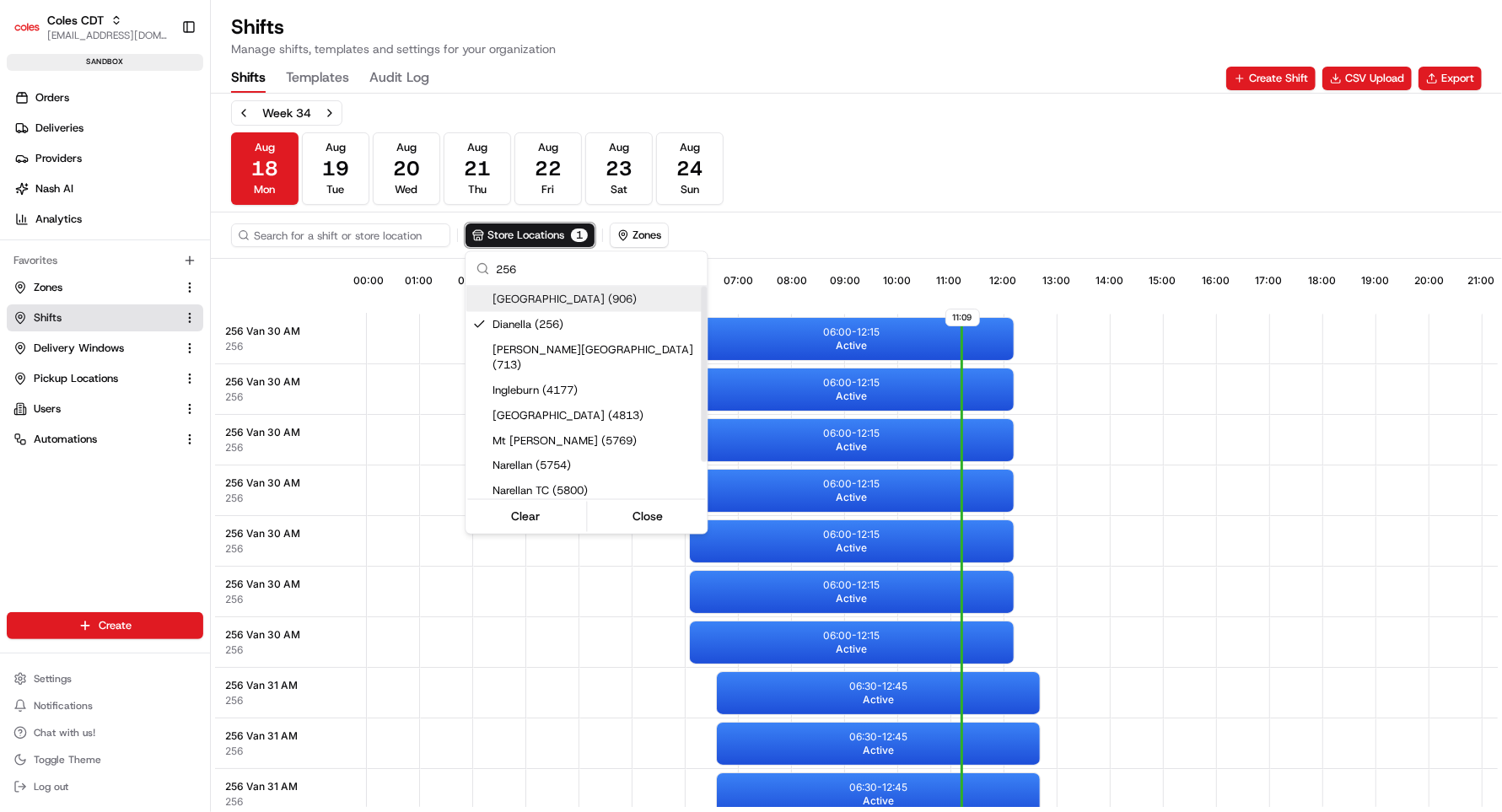
click at [882, 201] on html "Coles CDT [EMAIL_ADDRESS][DOMAIN_NAME] Toggle Sidebar sandbox Orders Deliveries…" at bounding box center [751, 406] width 1502 height 812
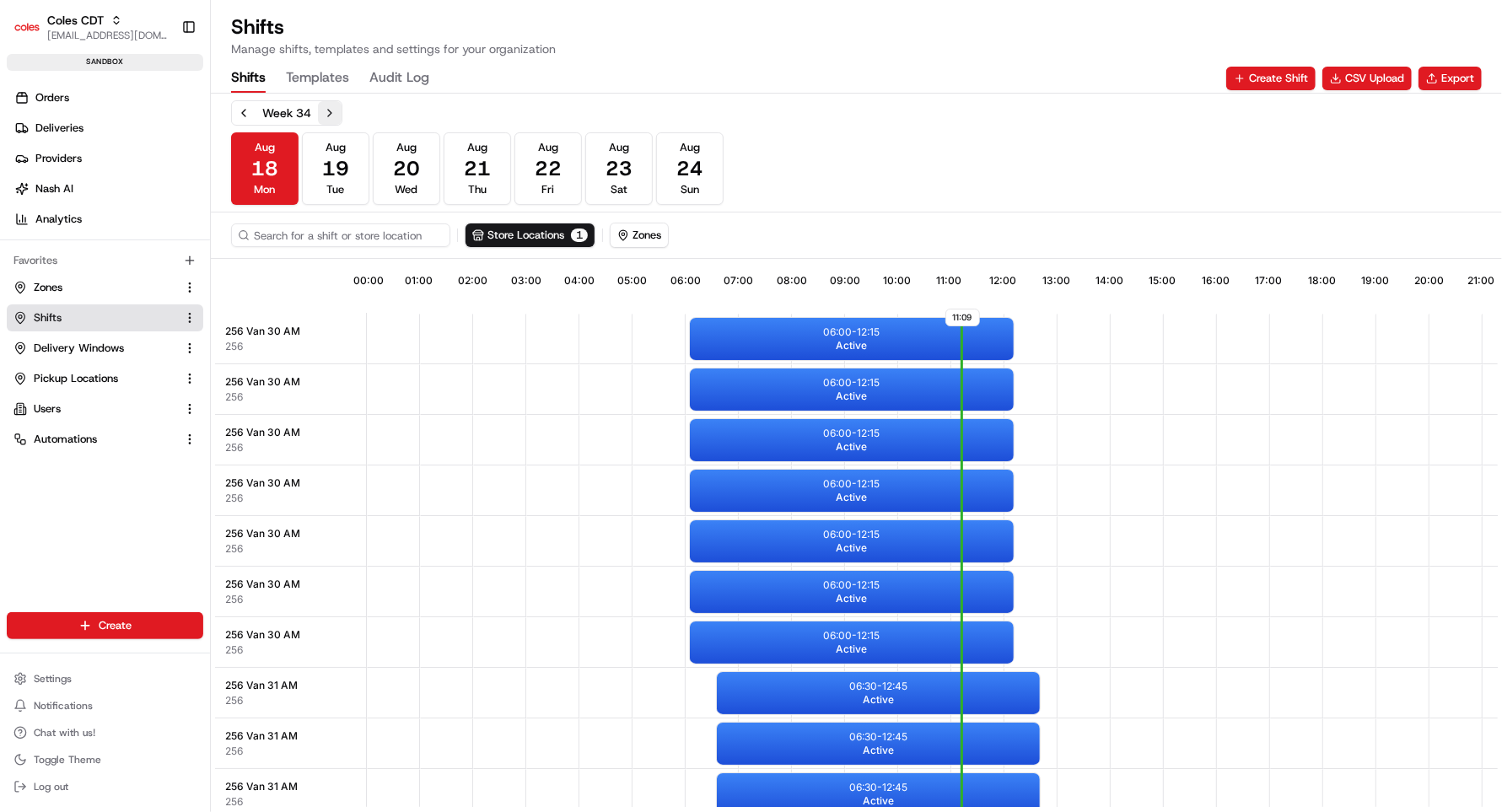
click at [333, 111] on button "Next week" at bounding box center [330, 113] width 24 height 24
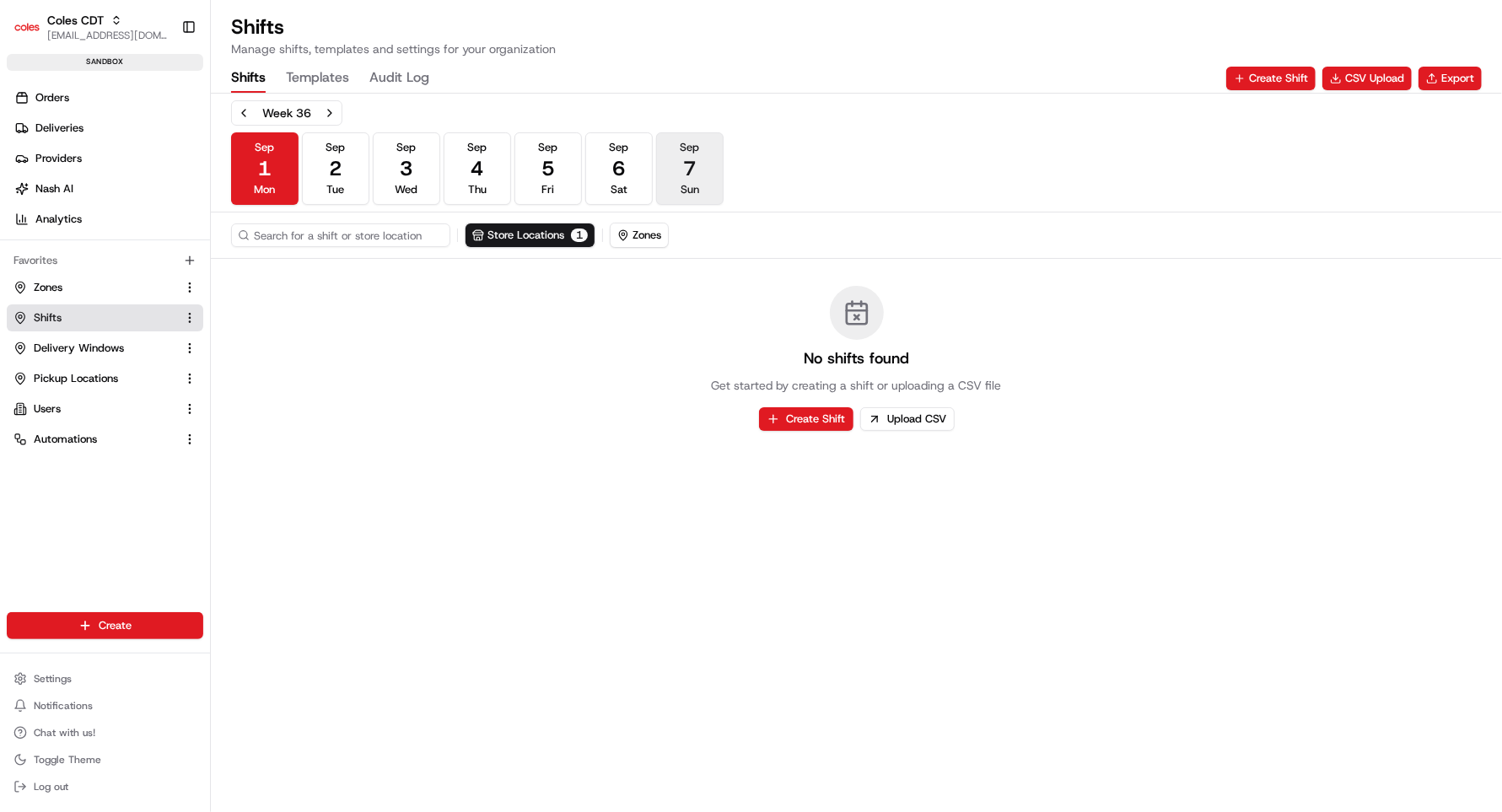
click at [704, 176] on button "[DATE] Sun" at bounding box center [690, 169] width 68 height 73
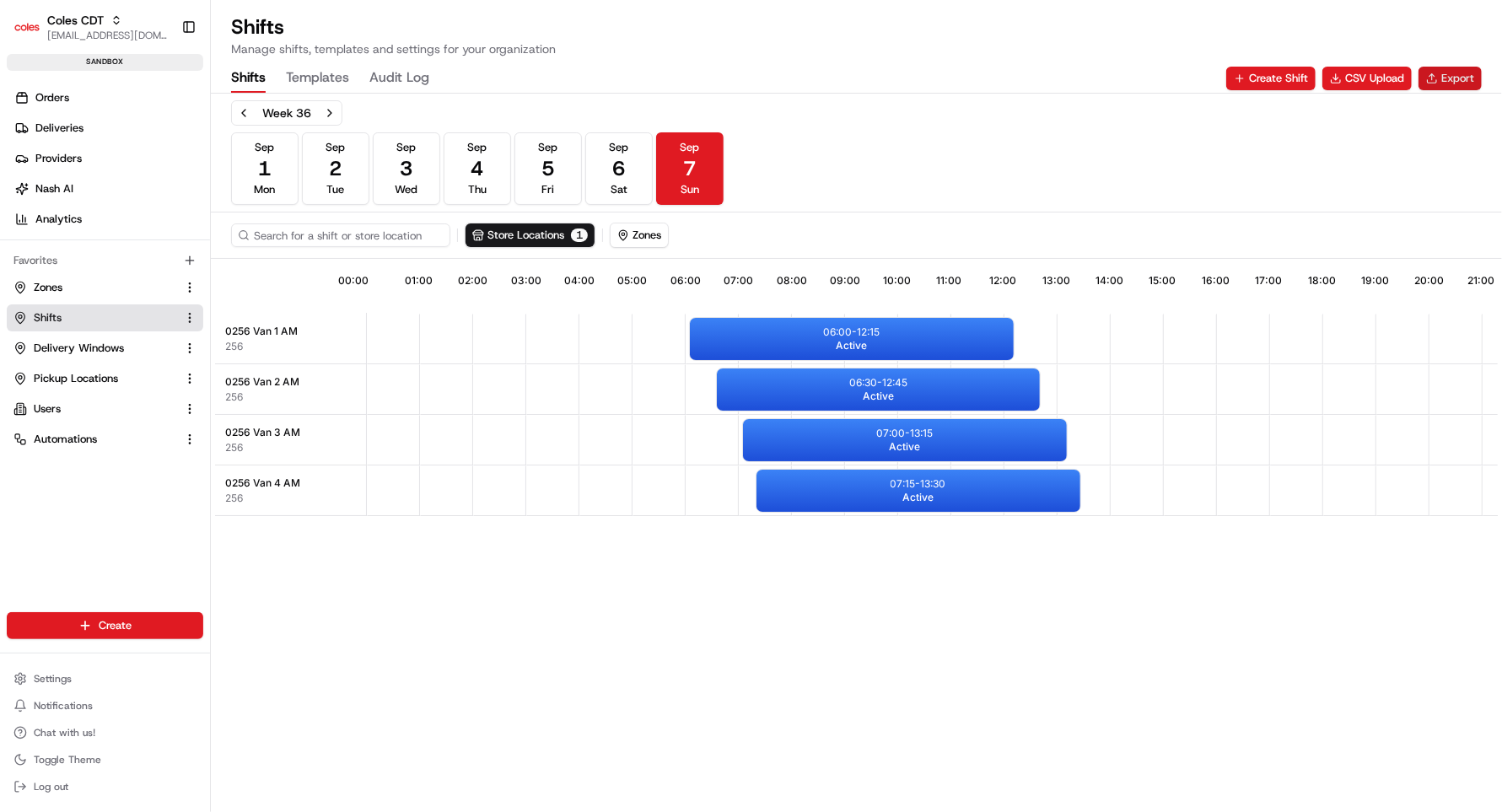
click at [1451, 71] on button "Export" at bounding box center [1450, 78] width 63 height 24
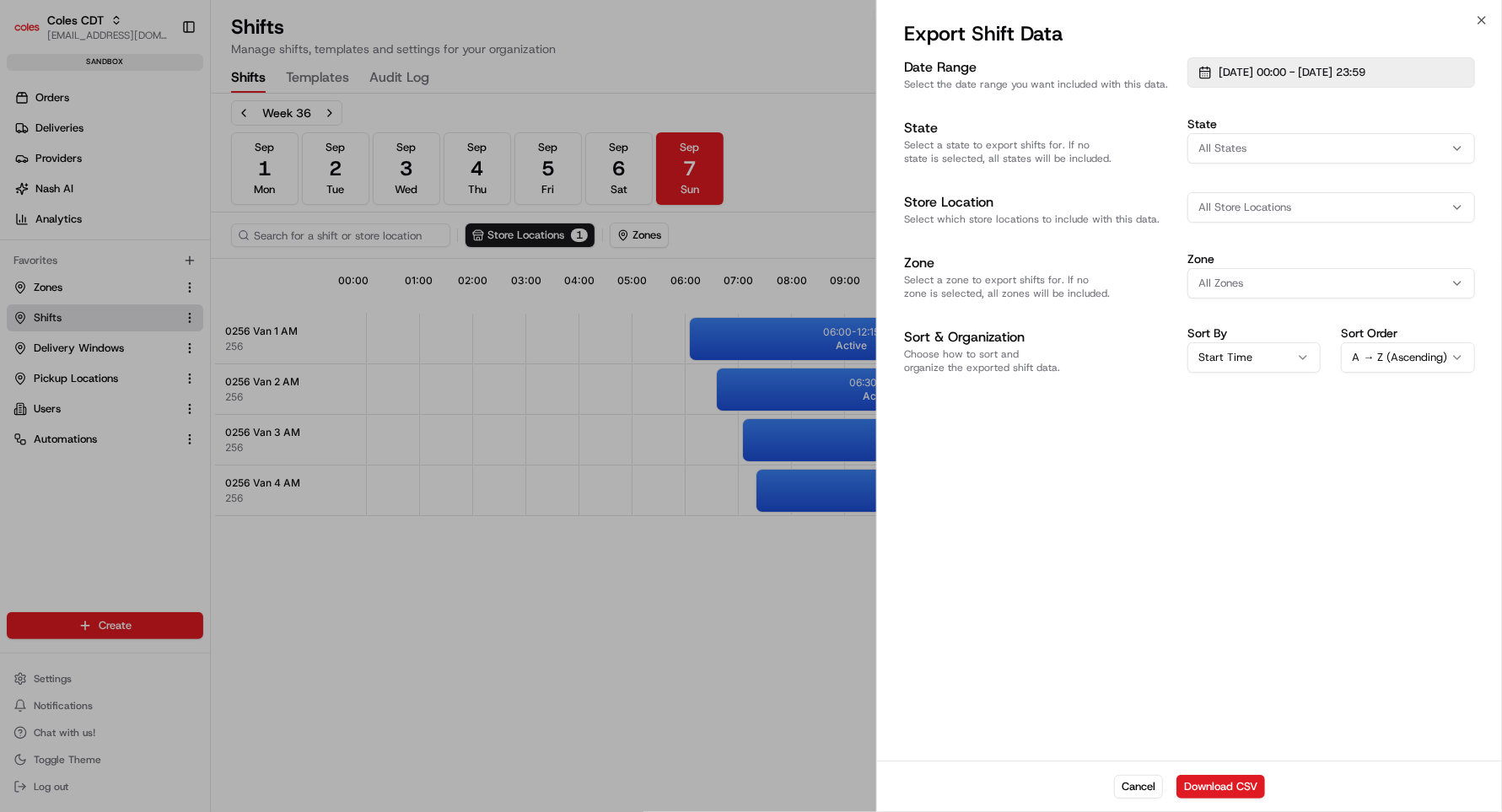
click at [1263, 69] on span "[DATE] 00:00 - [DATE] 23:59" at bounding box center [1293, 73] width 147 height 15
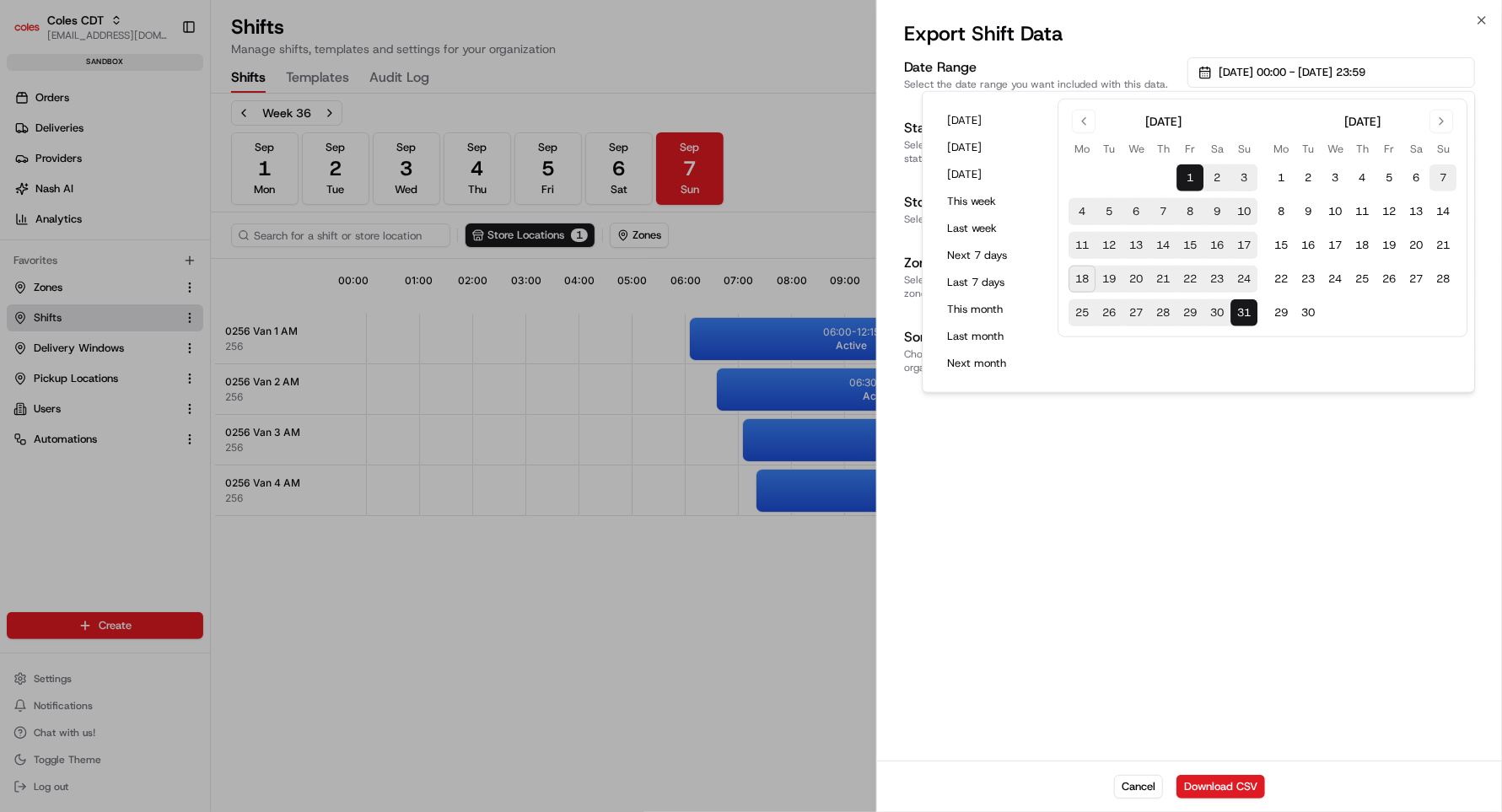
click at [1442, 177] on button "7" at bounding box center [1443, 178] width 27 height 27
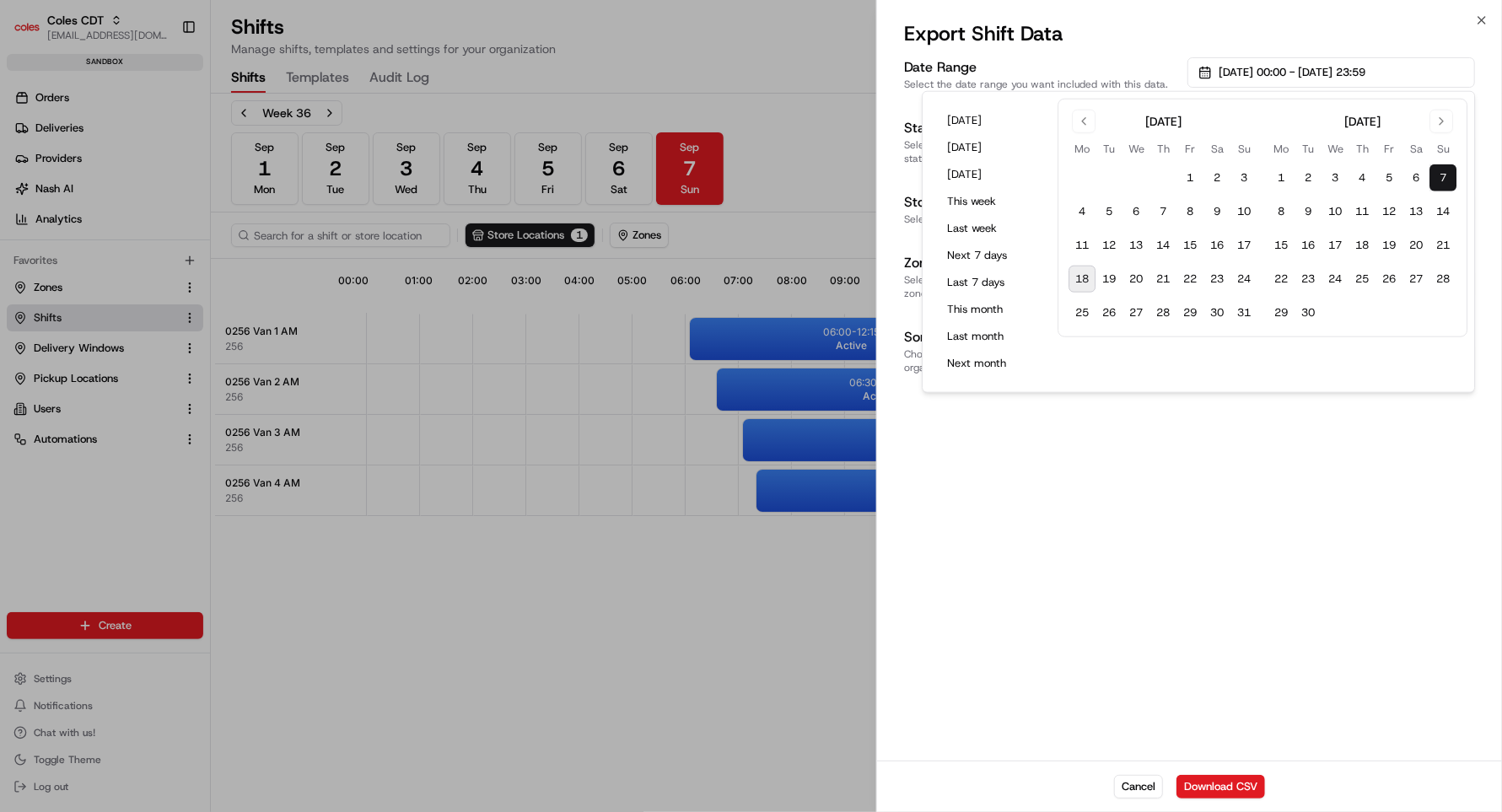
click at [1254, 599] on div "Date Range Select the date range you want included with this data. [DATE] 00:00…" at bounding box center [1190, 408] width 625 height 707
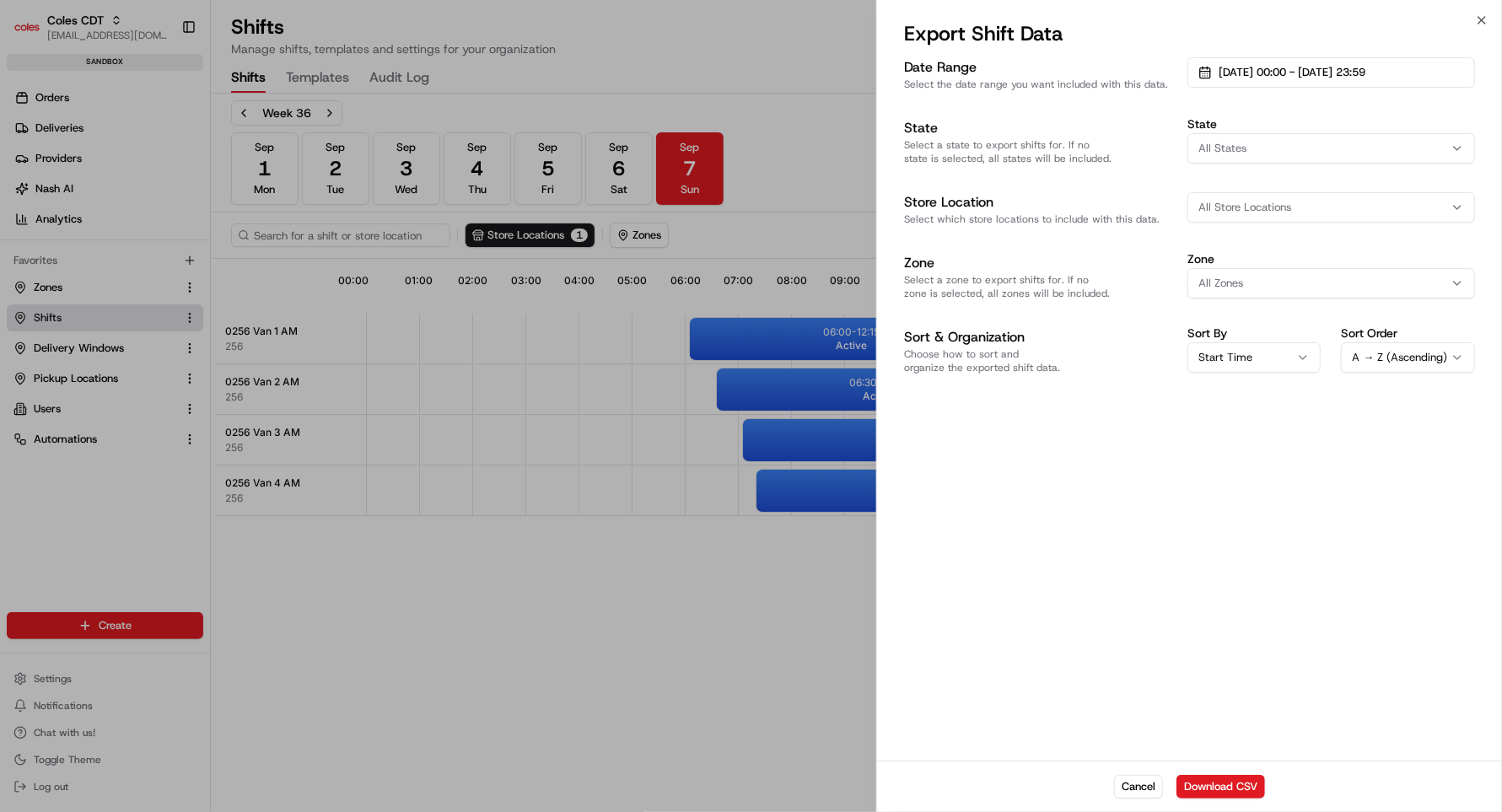
click at [1270, 151] on div "All States" at bounding box center [1331, 148] width 279 height 15
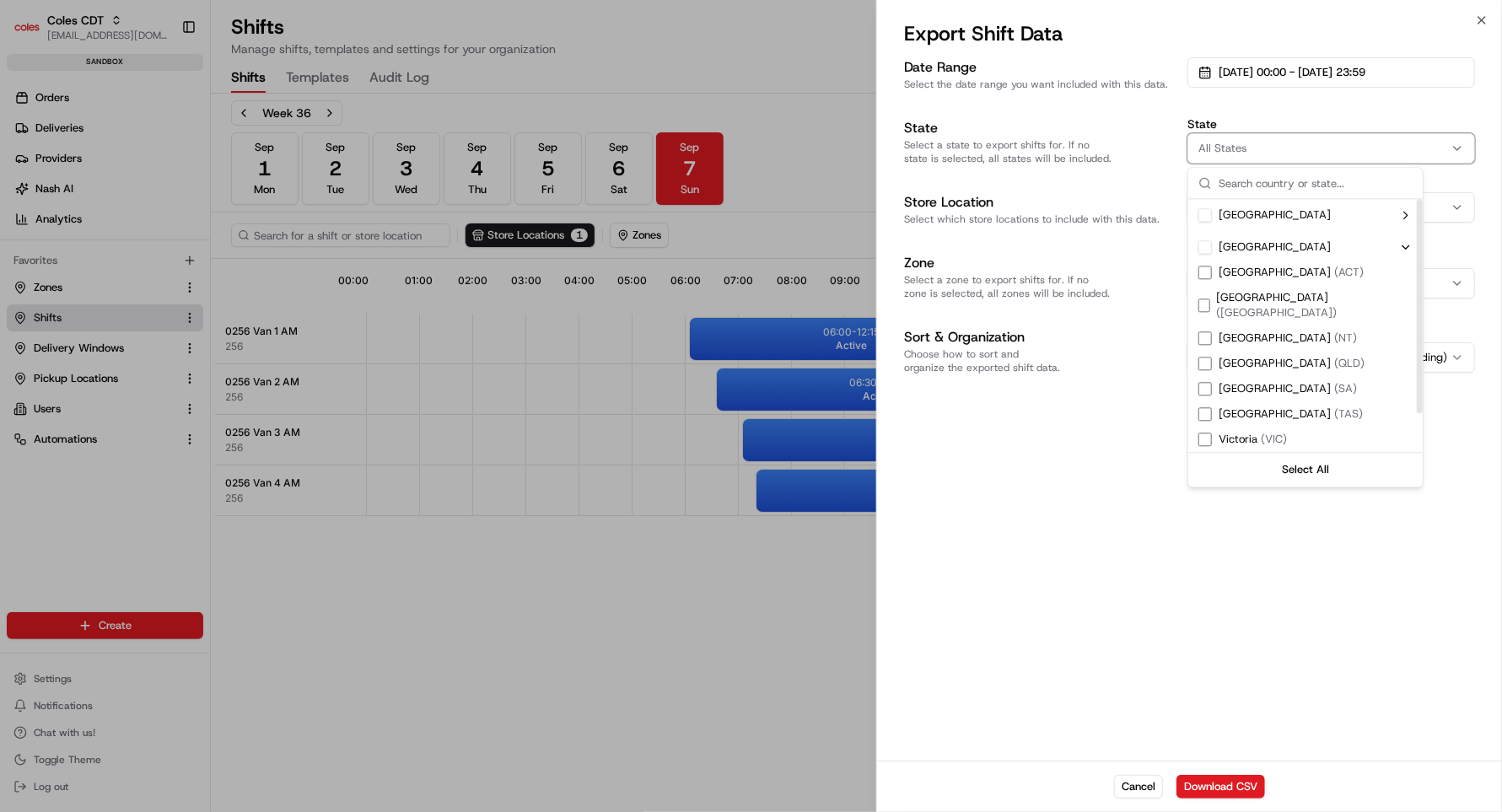
click at [1206, 458] on div "Suggestions" at bounding box center [1206, 464] width 13 height 13
click at [1066, 504] on div "Date Range Select the date range you want included with this data. [DATE] 00:00…" at bounding box center [1190, 408] width 625 height 707
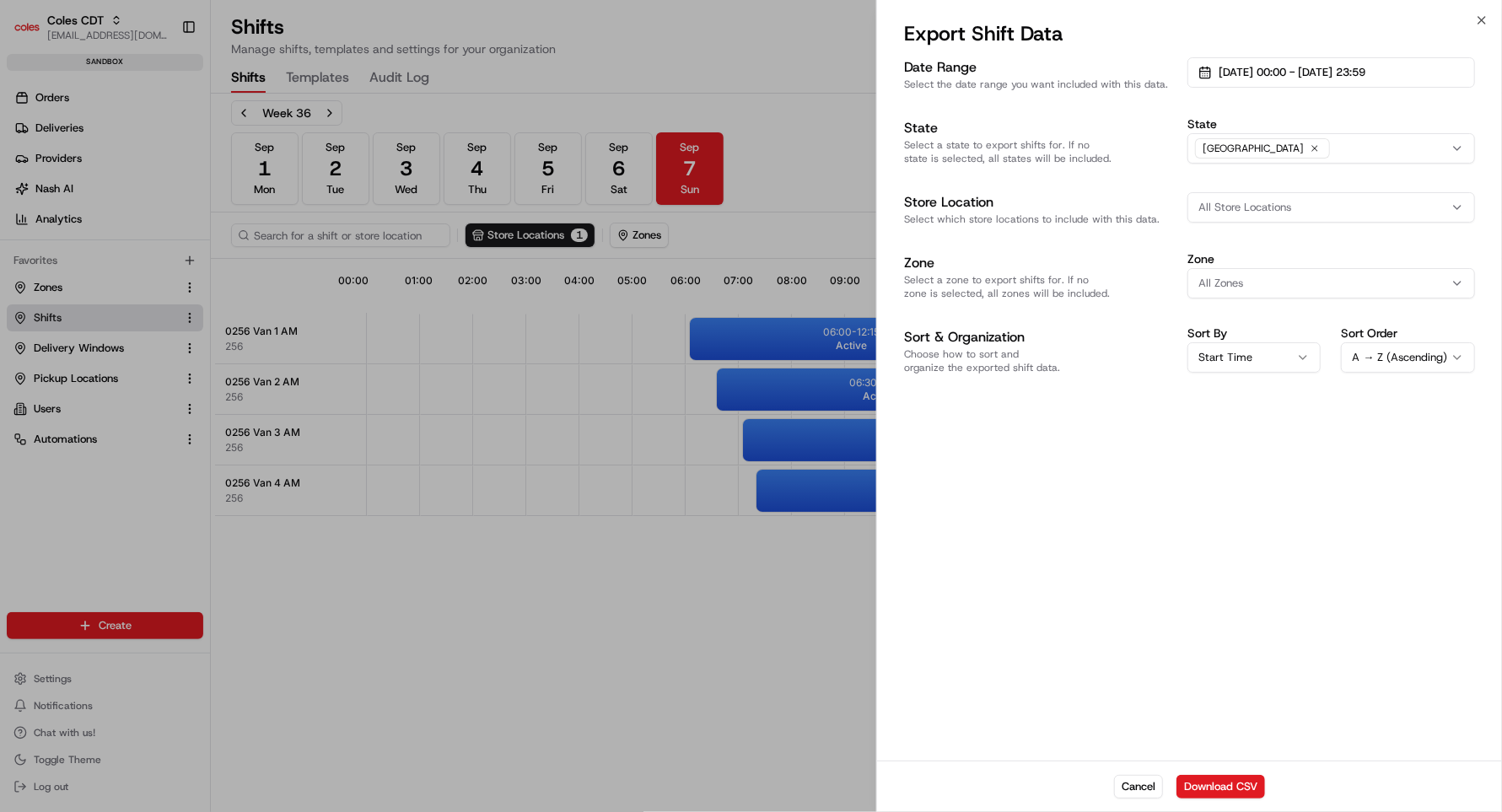
click at [1242, 207] on span "All Store Locations" at bounding box center [1245, 207] width 93 height 15
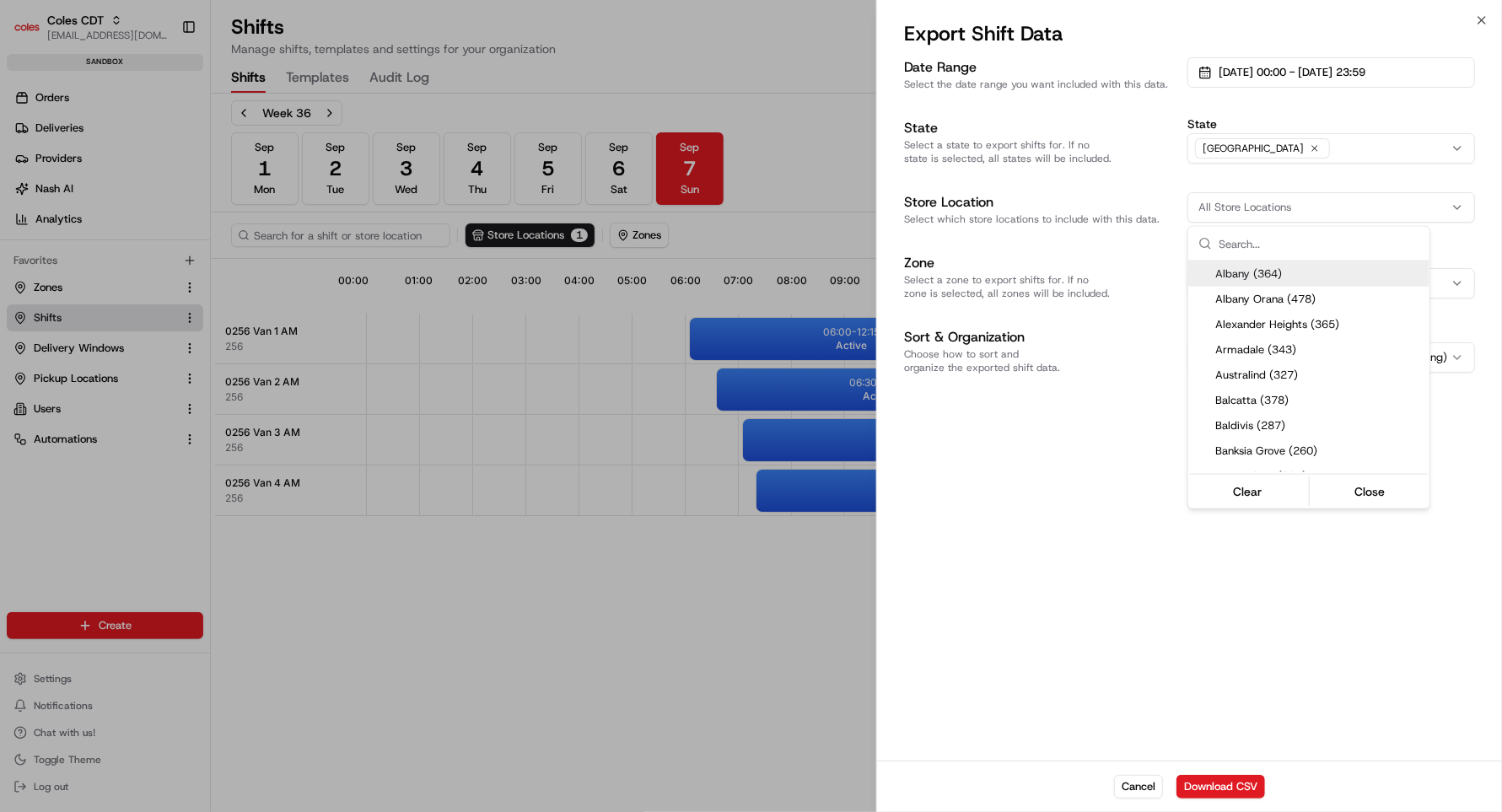
click at [1238, 209] on div at bounding box center [751, 406] width 1502 height 812
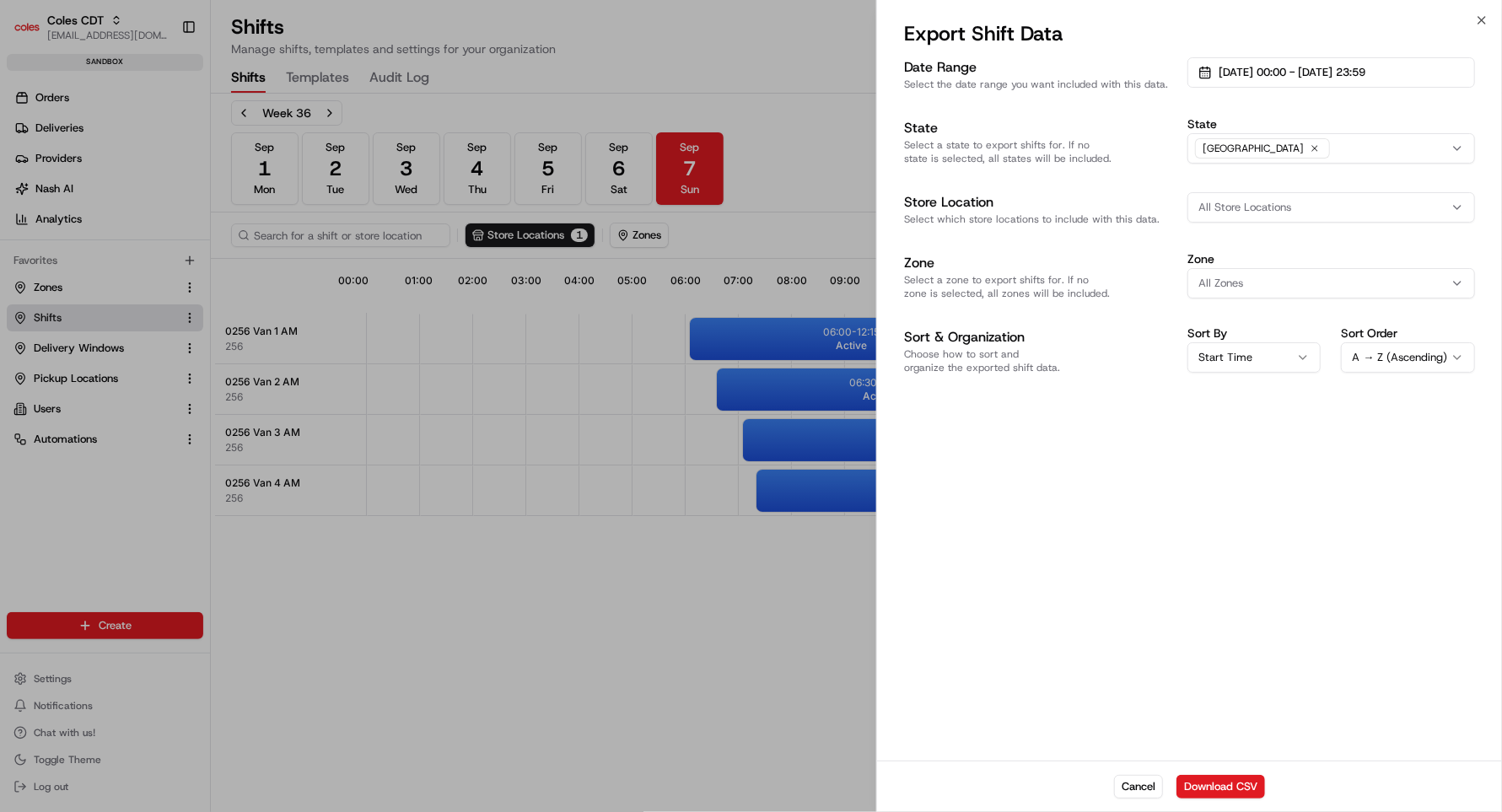
click at [1246, 209] on span "All Store Locations" at bounding box center [1245, 207] width 93 height 15
type input "256"
click at [1272, 281] on span "Dianella (256)" at bounding box center [1319, 274] width 207 height 15
click at [1218, 622] on div at bounding box center [751, 406] width 1502 height 812
click at [1206, 785] on button "Download CSV" at bounding box center [1221, 786] width 89 height 24
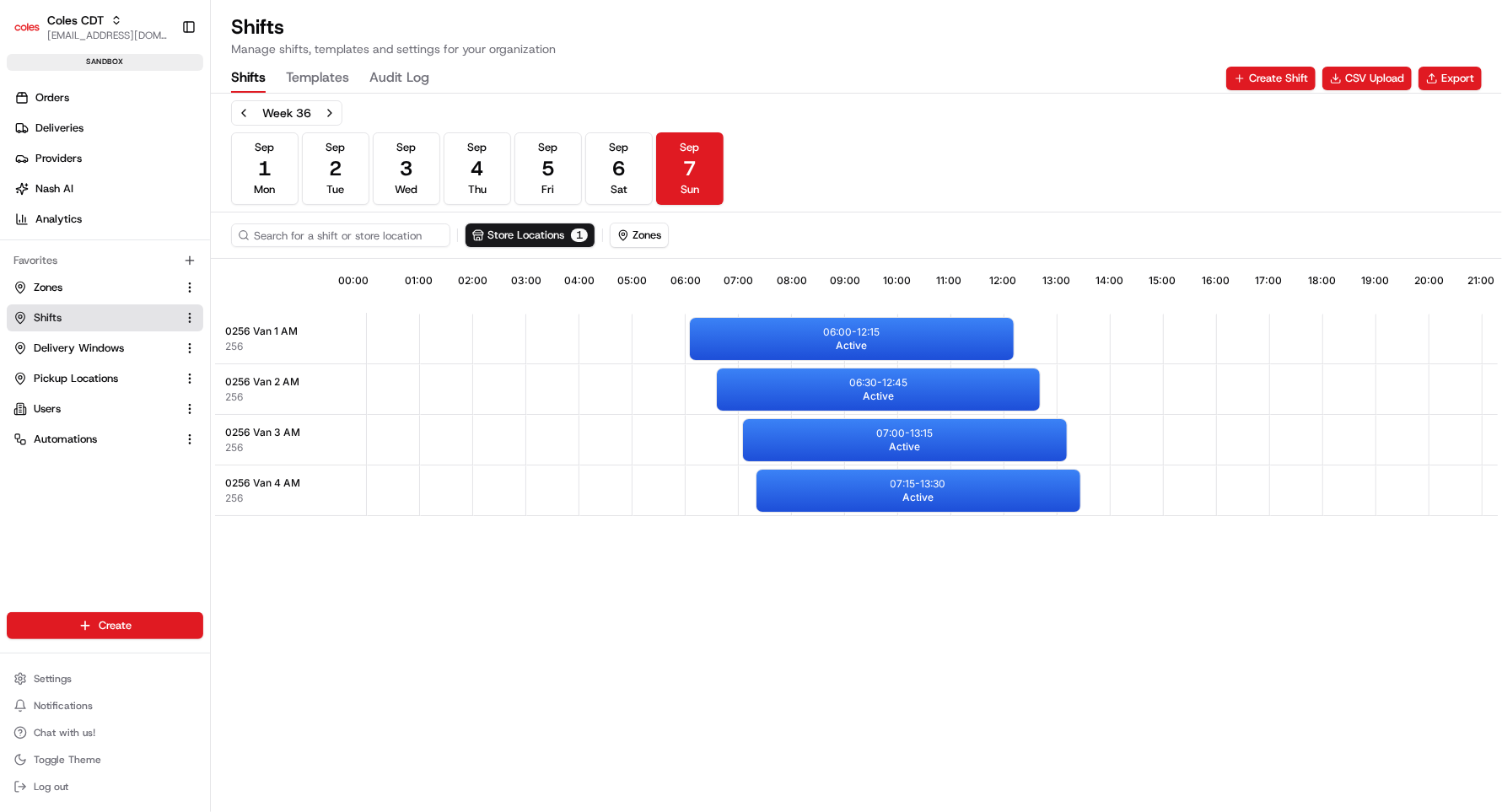
click at [257, 328] on span "0256 Van 1 AM" at bounding box center [262, 331] width 73 height 13
click at [725, 328] on div "06:00 - 12:15 Active" at bounding box center [851, 339] width 324 height 42
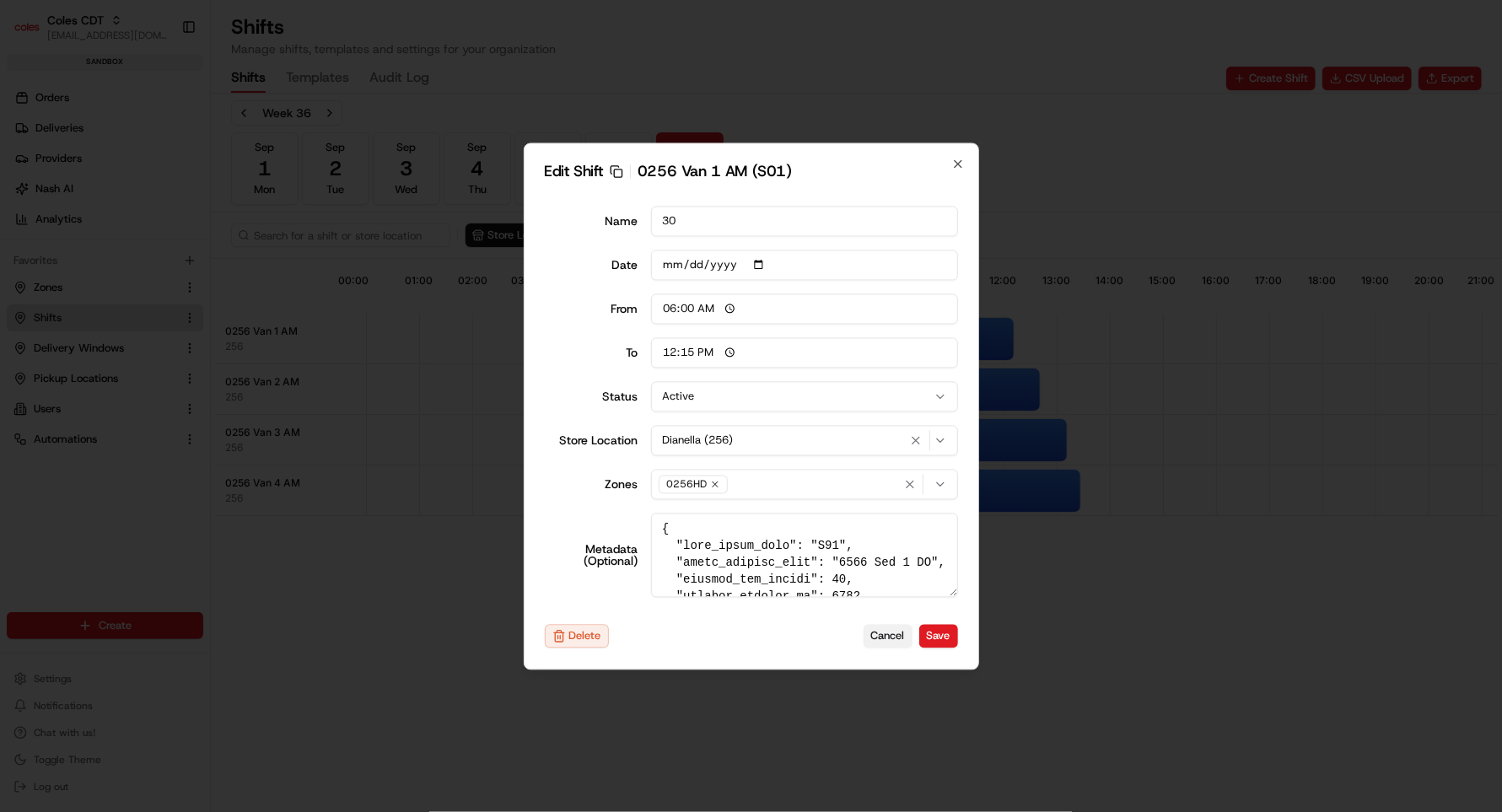
click at [872, 635] on button "Cancel" at bounding box center [888, 636] width 49 height 24
type input "14:00"
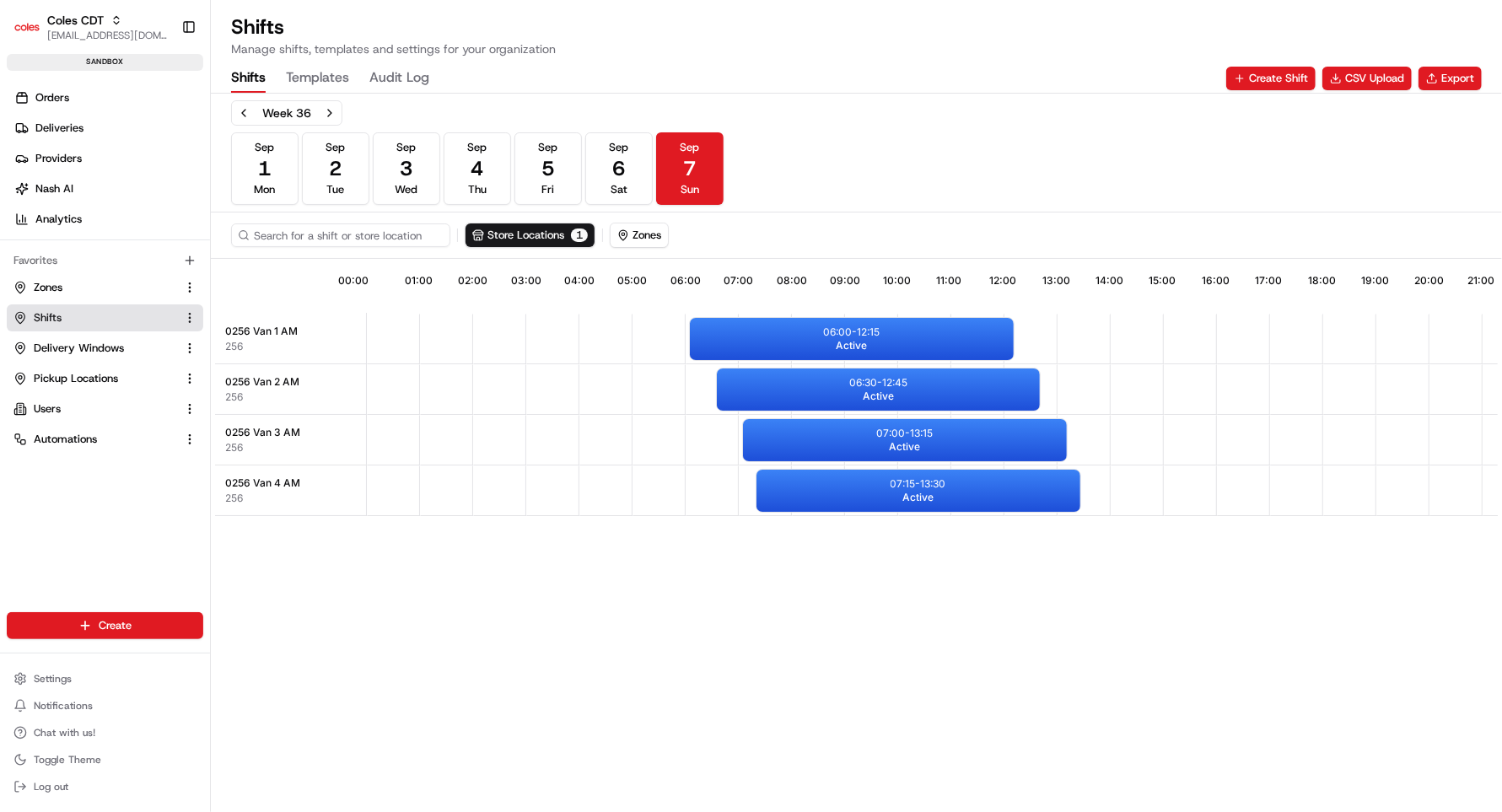
click at [433, 681] on div "11:17 00:00 01:00 02:00 03:00 04:00 05:00 06:00 07:00 08:00 09:00 10:00 11:00 1…" at bounding box center [856, 534] width 1283 height 544
